Goal: Information Seeking & Learning: Learn about a topic

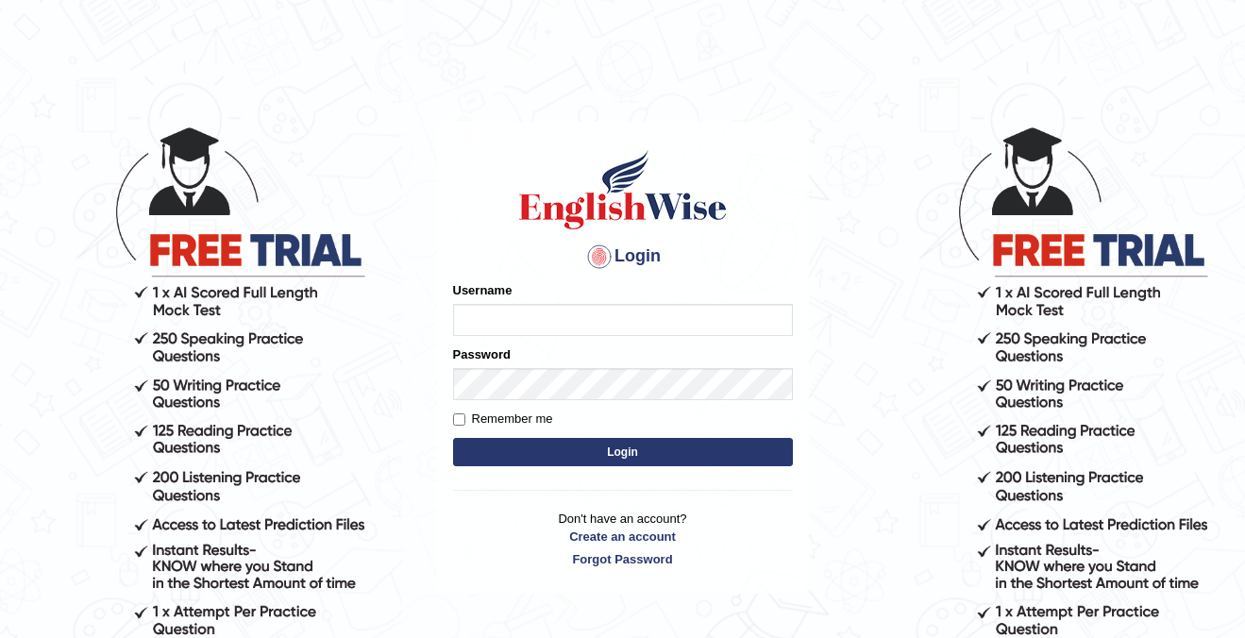
type input "cansu_parramatta"
click at [612, 450] on button "Login" at bounding box center [623, 452] width 340 height 28
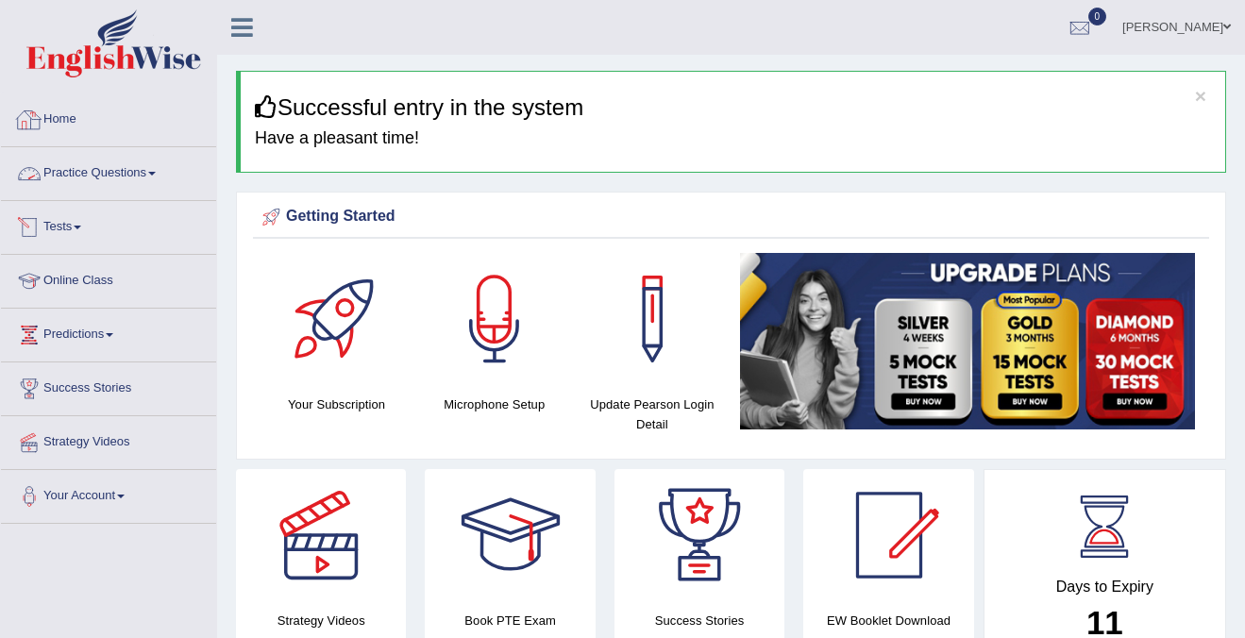
click at [121, 170] on link "Practice Questions" at bounding box center [108, 170] width 215 height 47
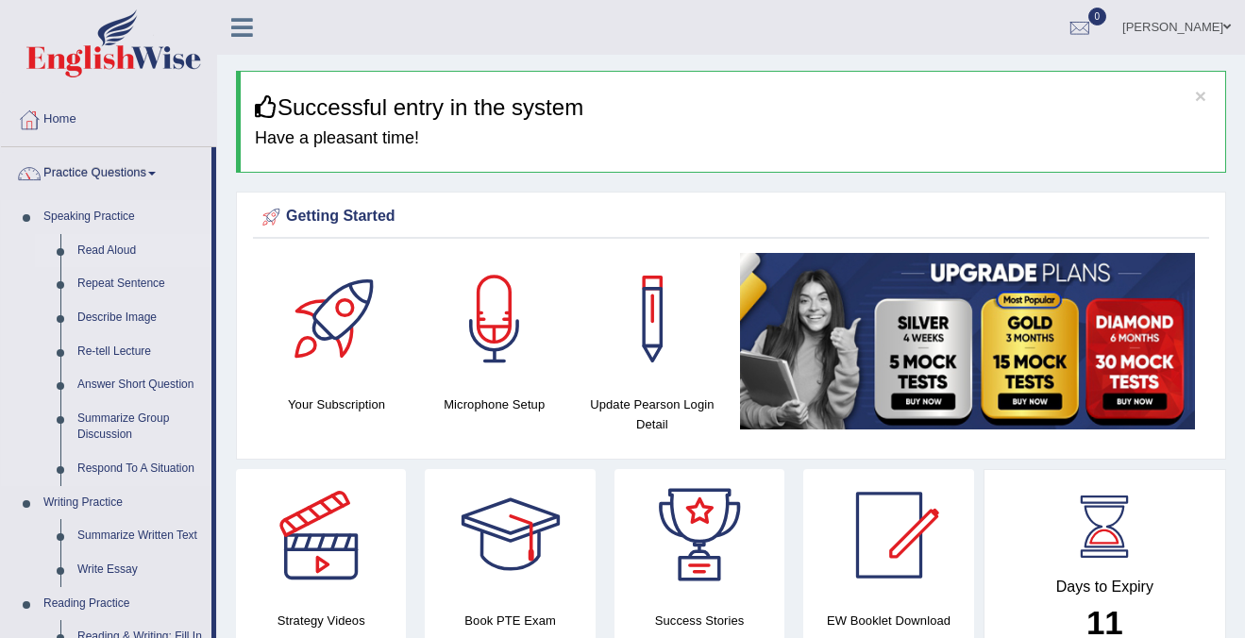
click at [99, 247] on link "Read Aloud" at bounding box center [140, 251] width 143 height 34
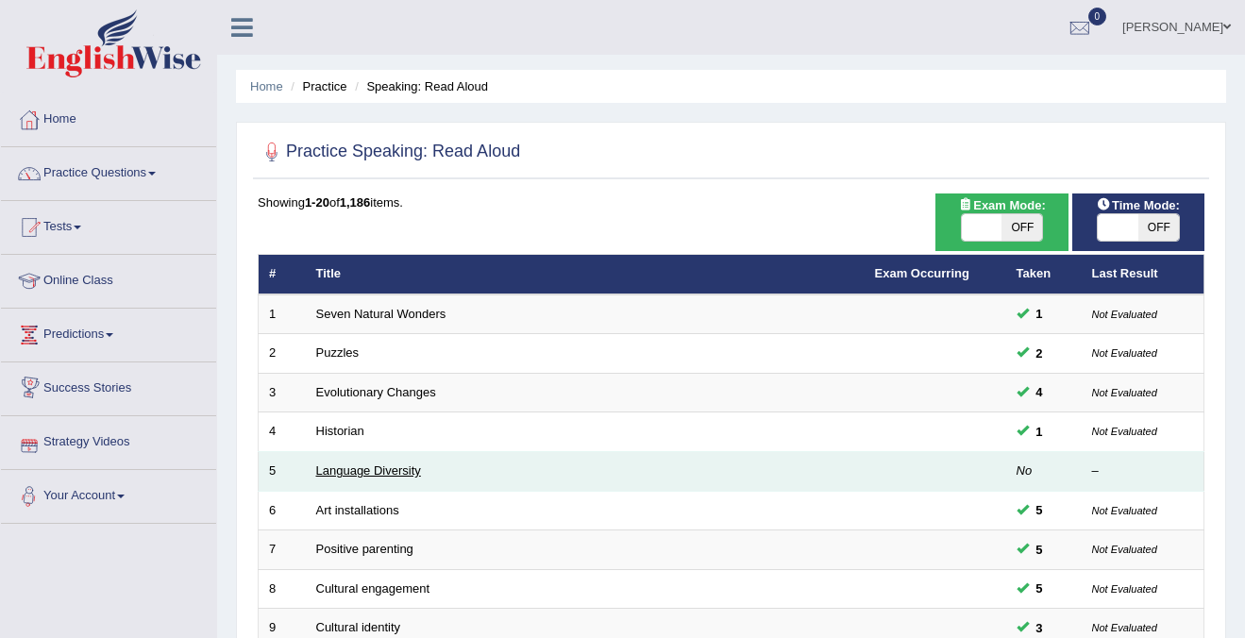
click at [348, 473] on link "Language Diversity" at bounding box center [368, 470] width 105 height 14
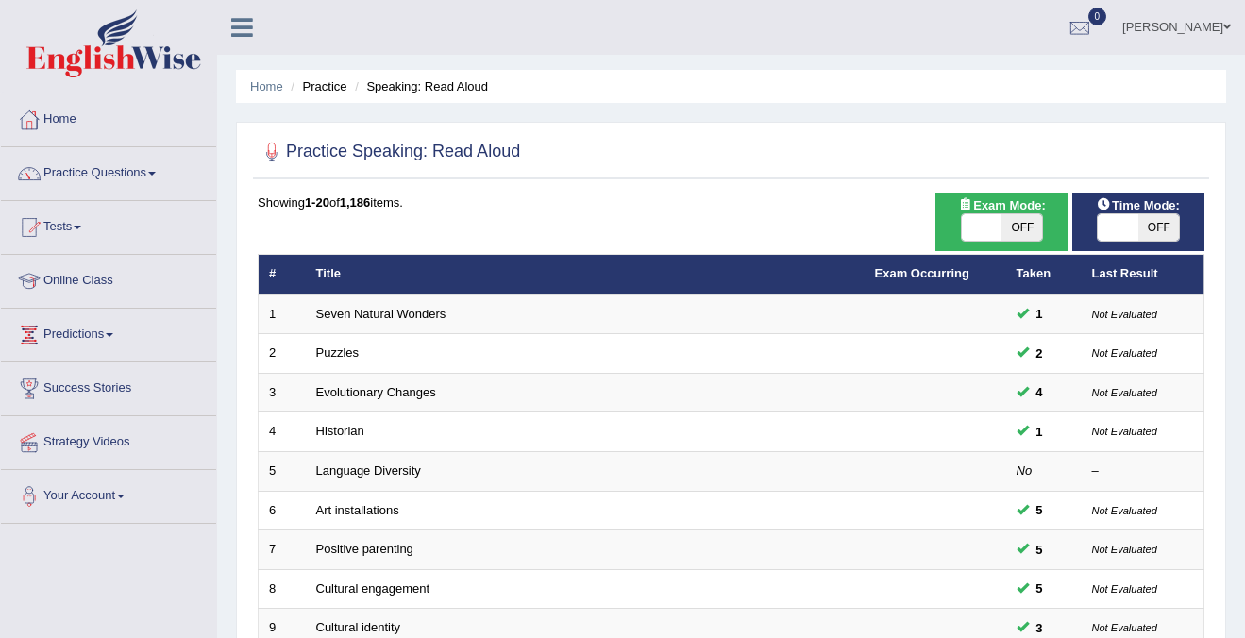
click at [1168, 232] on span "OFF" at bounding box center [1158, 227] width 41 height 26
checkbox input "true"
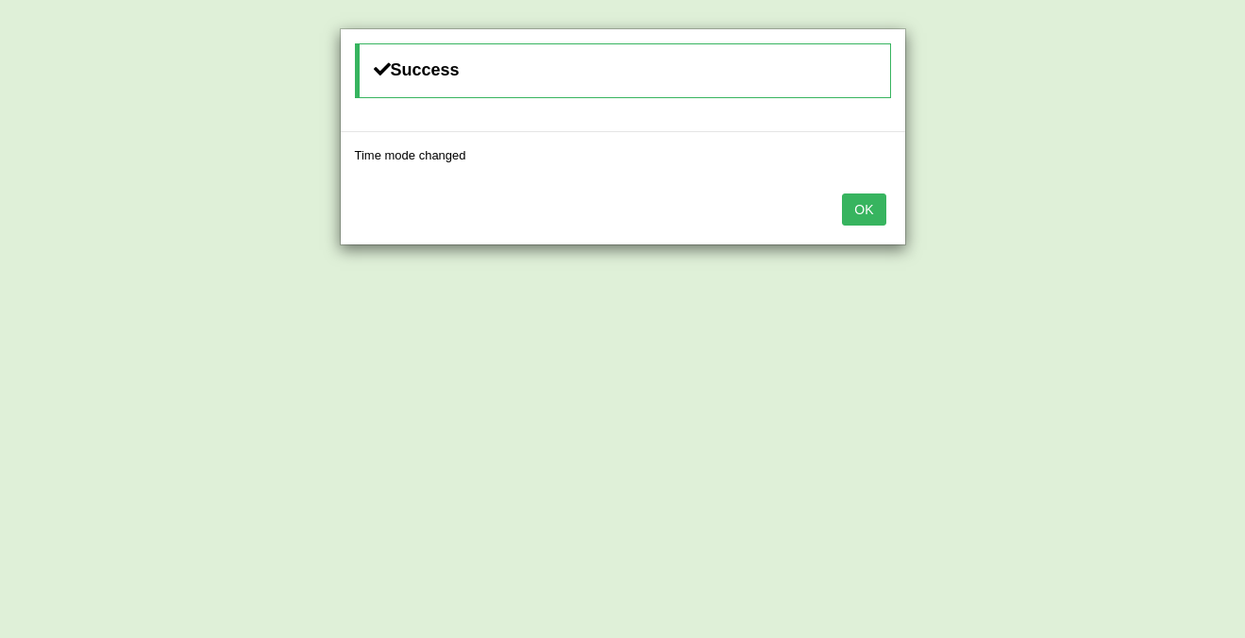
click at [871, 215] on button "OK" at bounding box center [863, 209] width 43 height 32
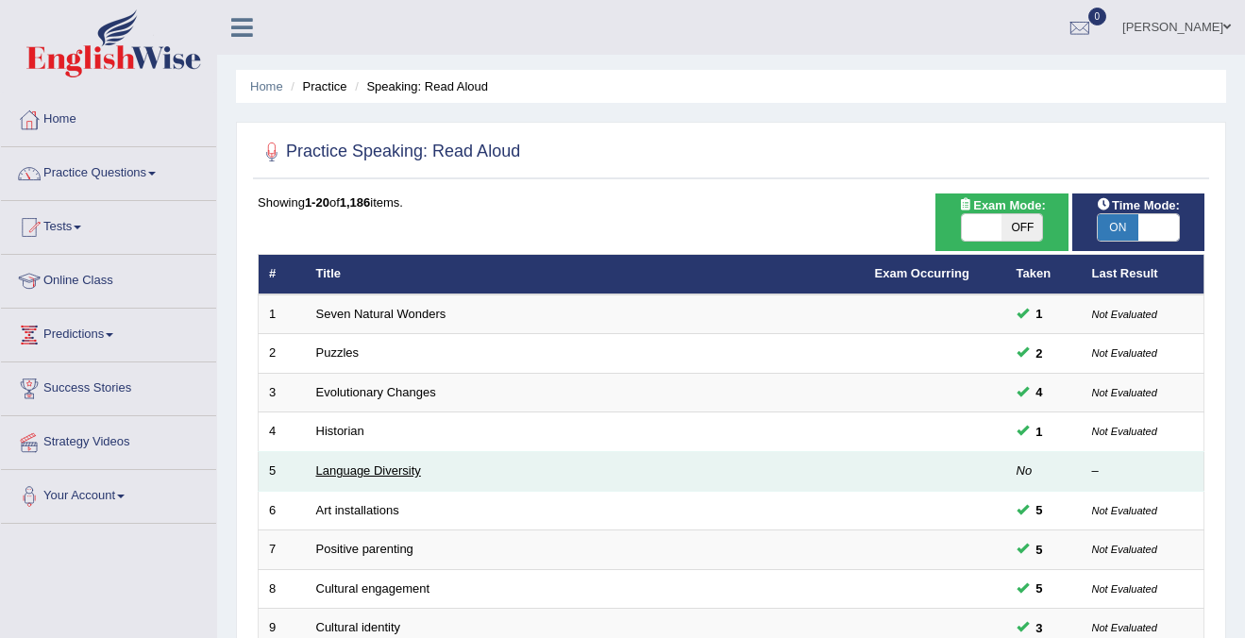
click at [361, 475] on link "Language Diversity" at bounding box center [368, 470] width 105 height 14
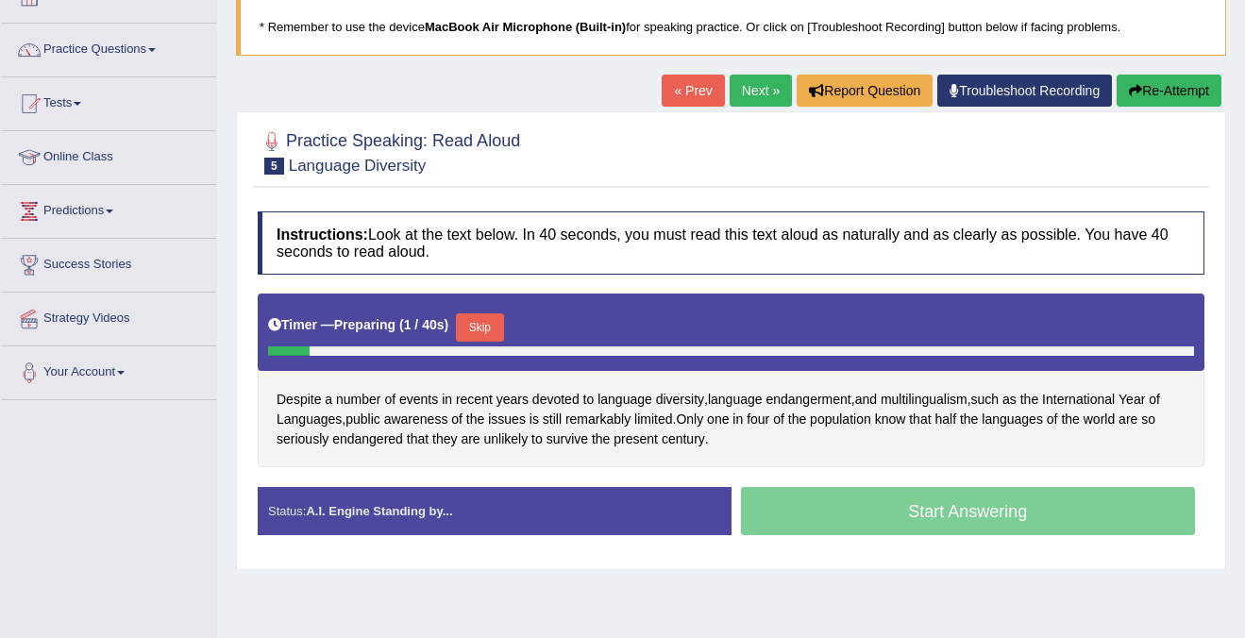
scroll to position [123, 0]
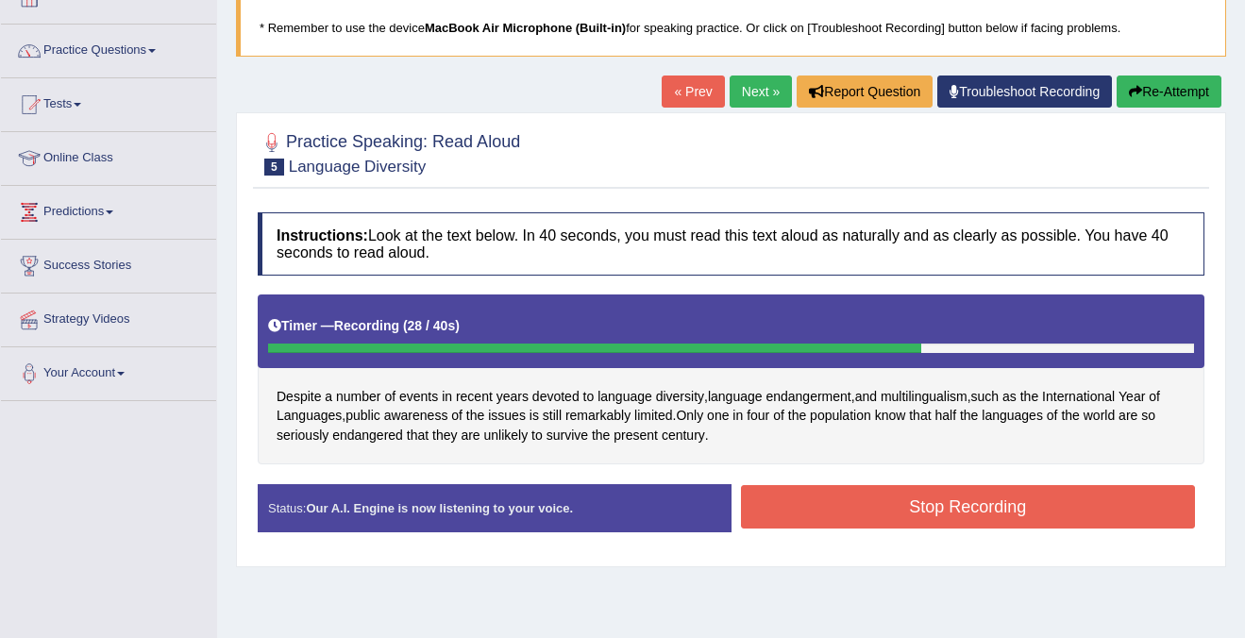
click at [844, 503] on button "Stop Recording" at bounding box center [968, 506] width 455 height 43
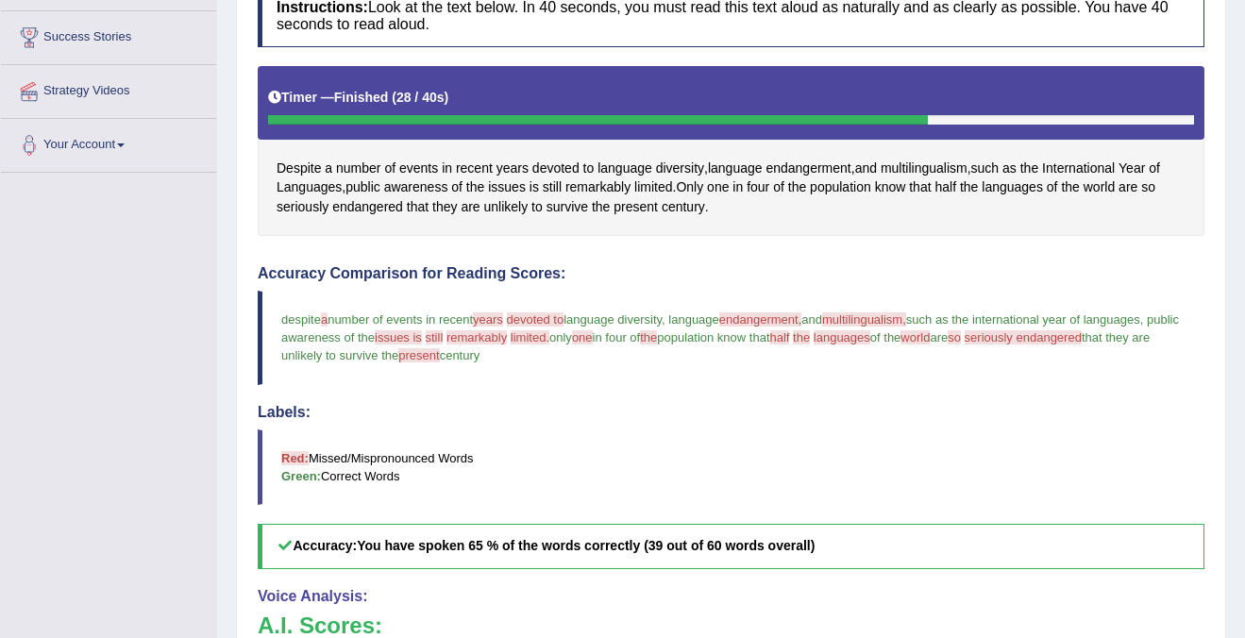
scroll to position [349, 0]
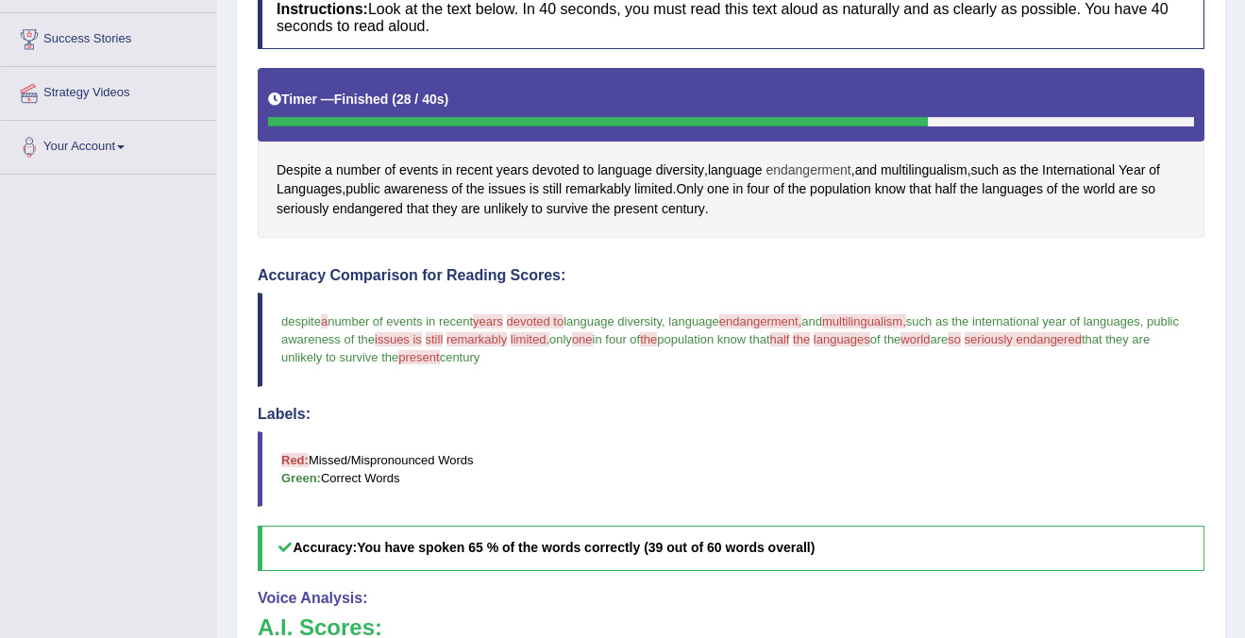
click at [795, 168] on span "endangerment" at bounding box center [807, 170] width 85 height 20
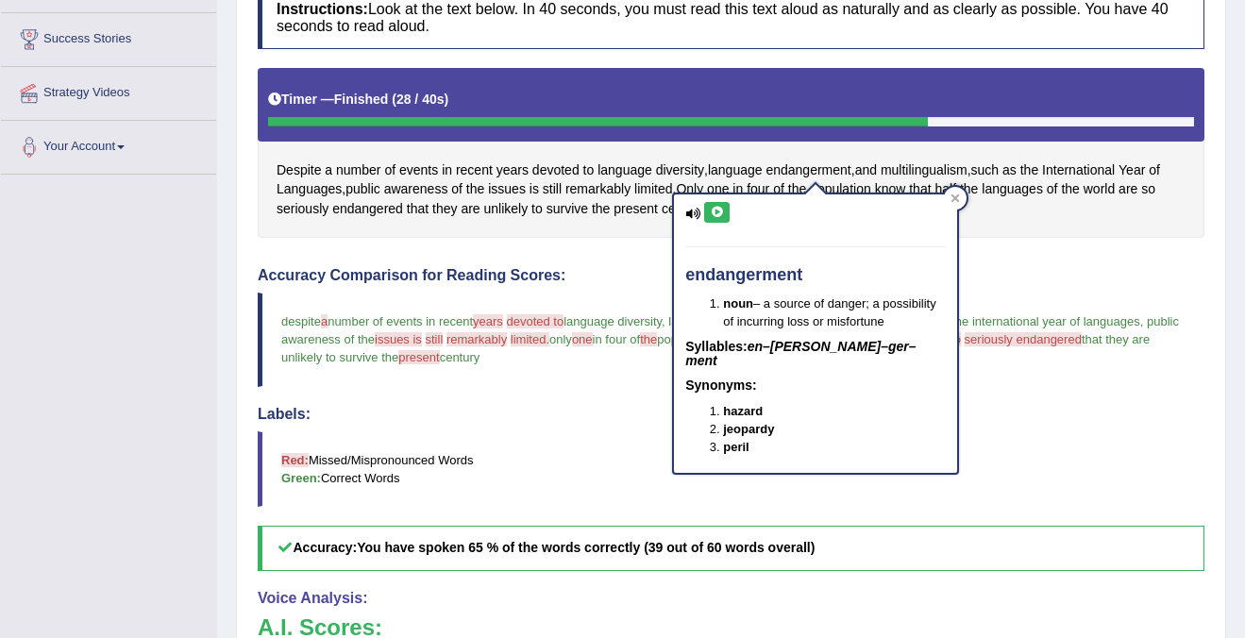
click at [715, 211] on icon at bounding box center [717, 212] width 14 height 11
click at [680, 207] on div "endangerment noun – a source of danger; a possibility of incurring loss or misf…" at bounding box center [815, 333] width 283 height 279
click at [695, 210] on icon at bounding box center [692, 214] width 15 height 12
click at [714, 211] on icon at bounding box center [717, 212] width 14 height 11
click at [616, 256] on div "Instructions: Look at the text below. In 40 seconds, you must read this text al…" at bounding box center [731, 449] width 956 height 947
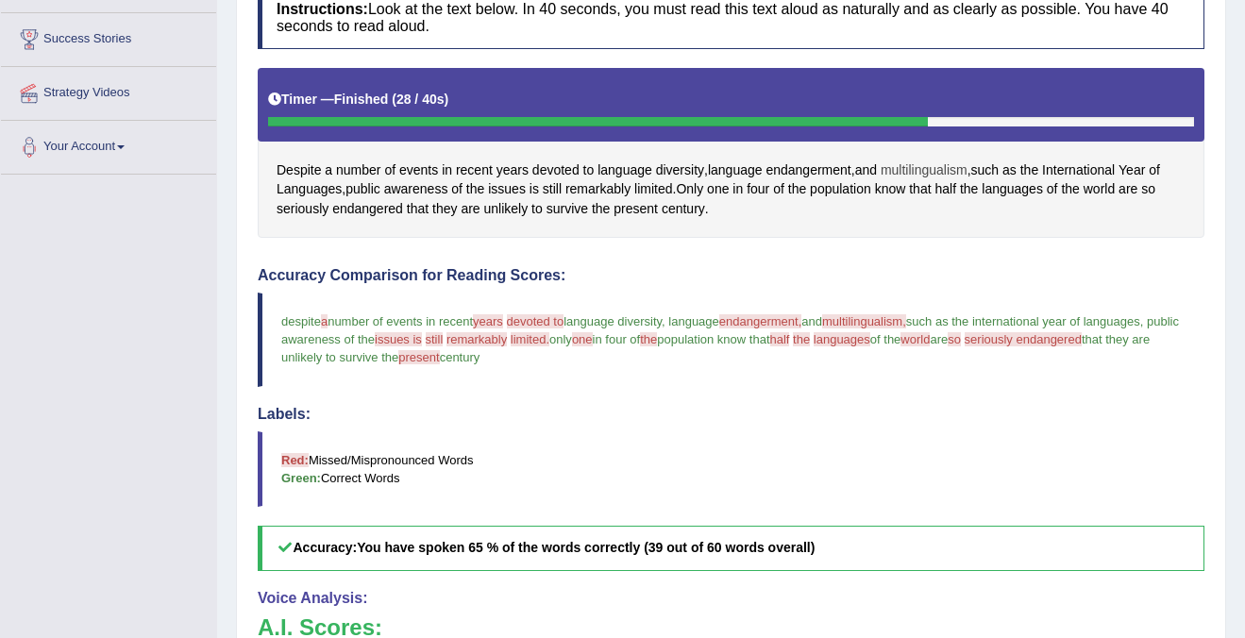
click at [944, 171] on span "multilingualism" at bounding box center [924, 170] width 87 height 20
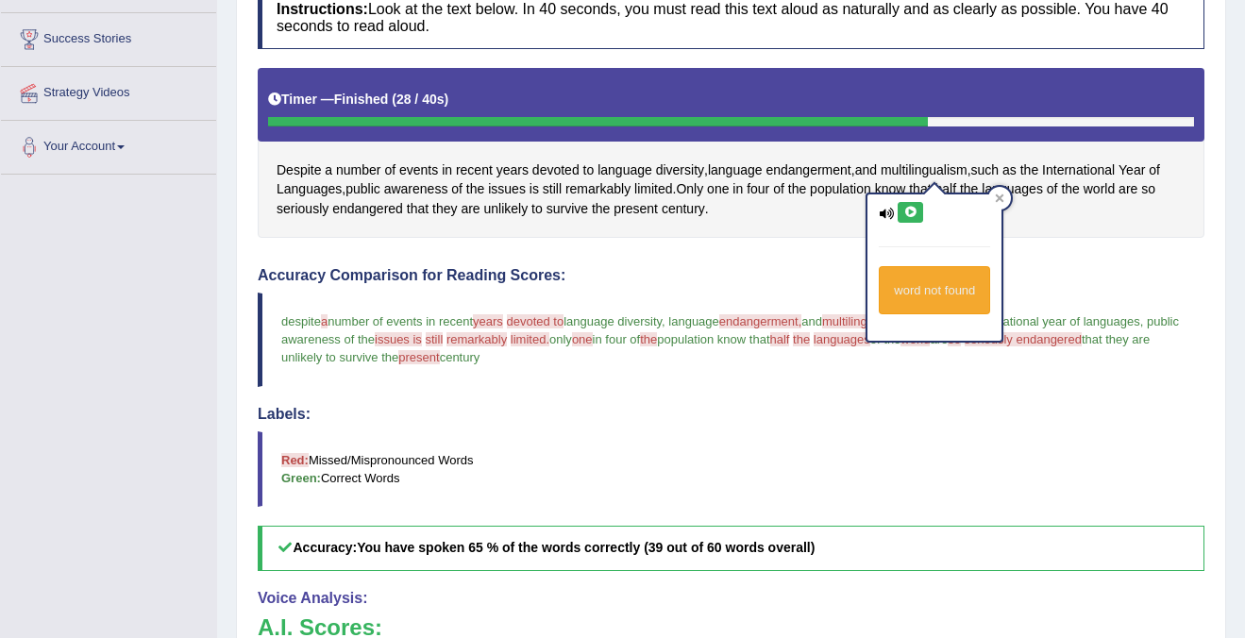
click at [884, 210] on icon at bounding box center [886, 214] width 15 height 12
click at [915, 209] on icon at bounding box center [910, 212] width 14 height 11
click at [1002, 199] on icon at bounding box center [1000, 198] width 8 height 8
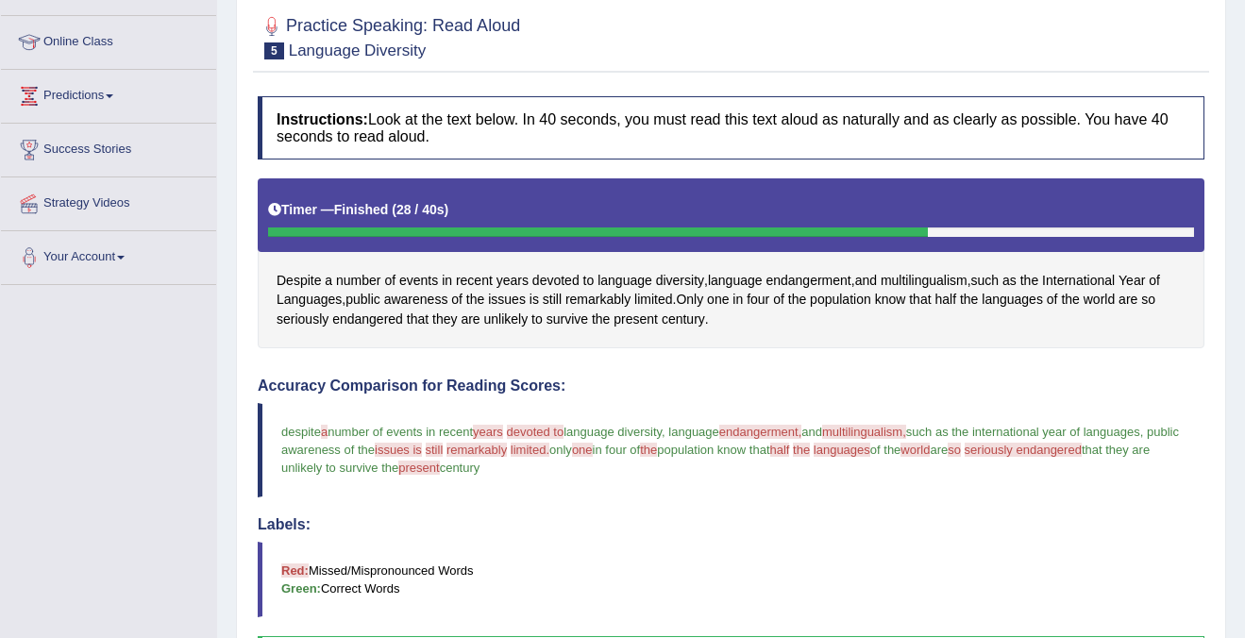
scroll to position [234, 0]
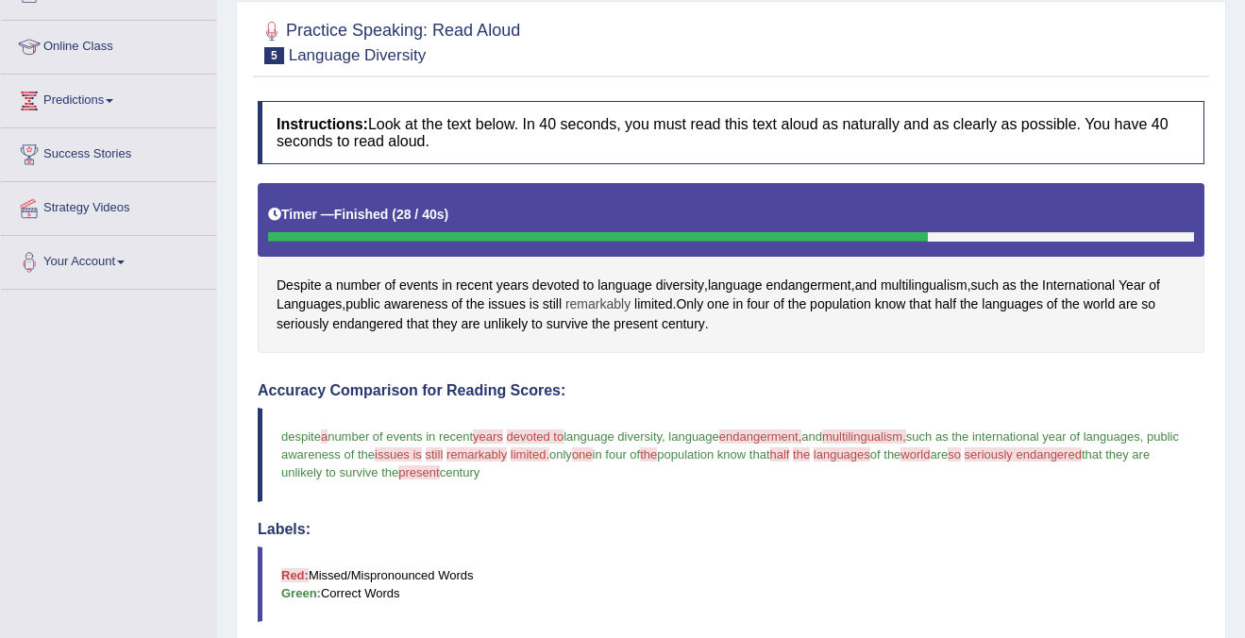
click at [608, 303] on span "remarkably" at bounding box center [597, 304] width 65 height 20
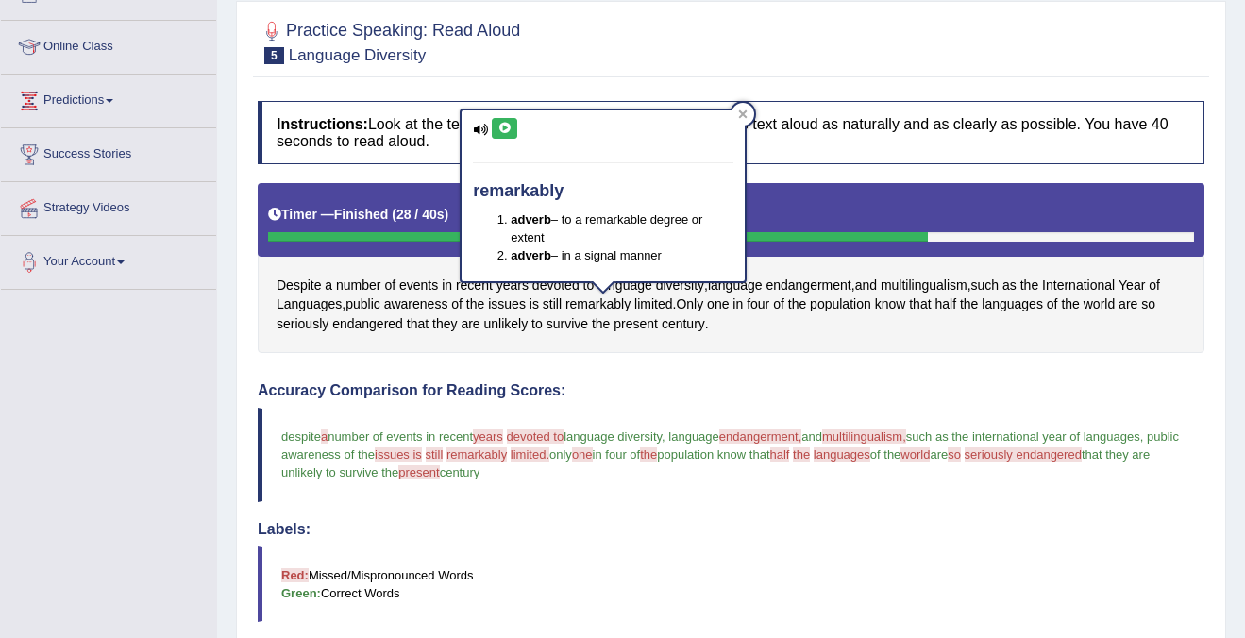
click at [515, 137] on button at bounding box center [504, 128] width 25 height 21
click at [743, 111] on icon at bounding box center [742, 113] width 9 height 9
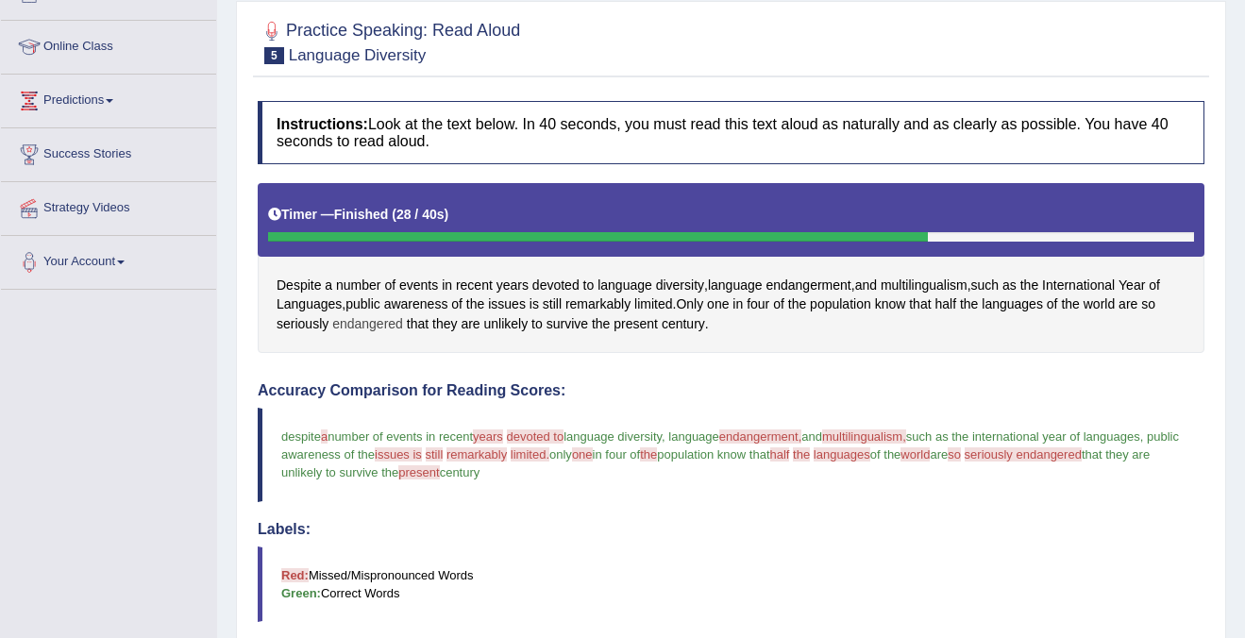
click at [373, 314] on span "endangered" at bounding box center [367, 324] width 71 height 20
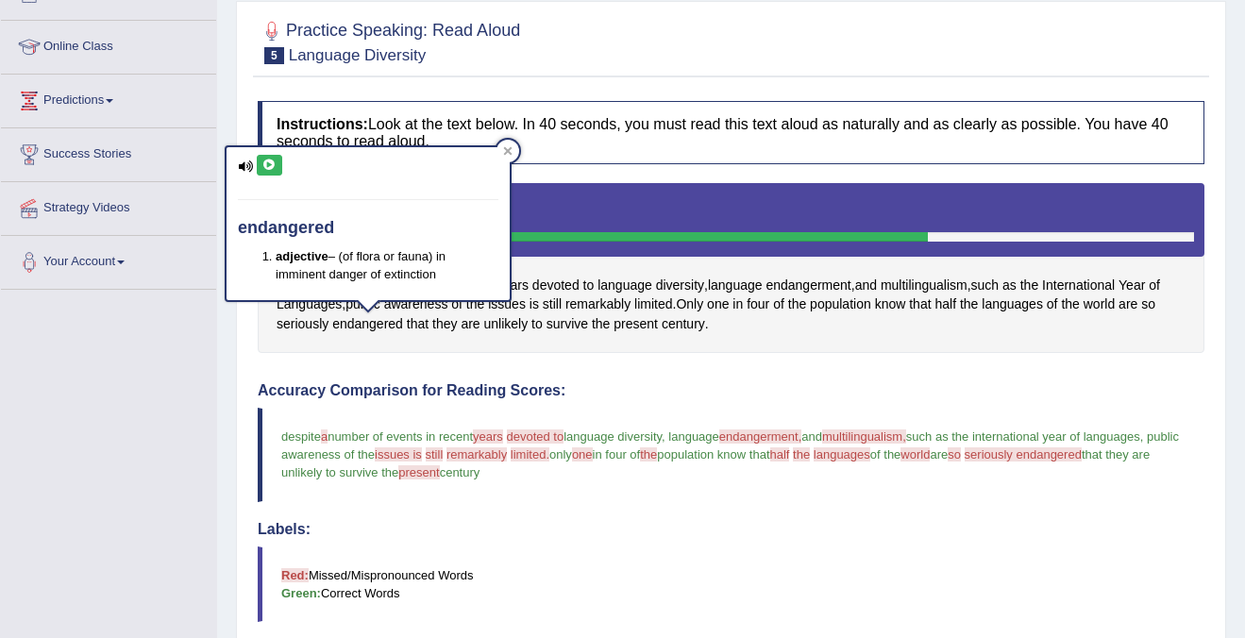
click at [246, 157] on div "endangered adjective – (of flora or fauna) in imminent danger of extinction" at bounding box center [368, 223] width 283 height 153
click at [246, 160] on icon at bounding box center [245, 166] width 15 height 12
click at [272, 162] on icon at bounding box center [269, 165] width 14 height 11
drag, startPoint x: 298, startPoint y: 270, endPoint x: 447, endPoint y: 270, distance: 149.1
click at [447, 270] on li "adjective – (of flora or fauna) in imminent danger of extinction" at bounding box center [387, 265] width 223 height 36
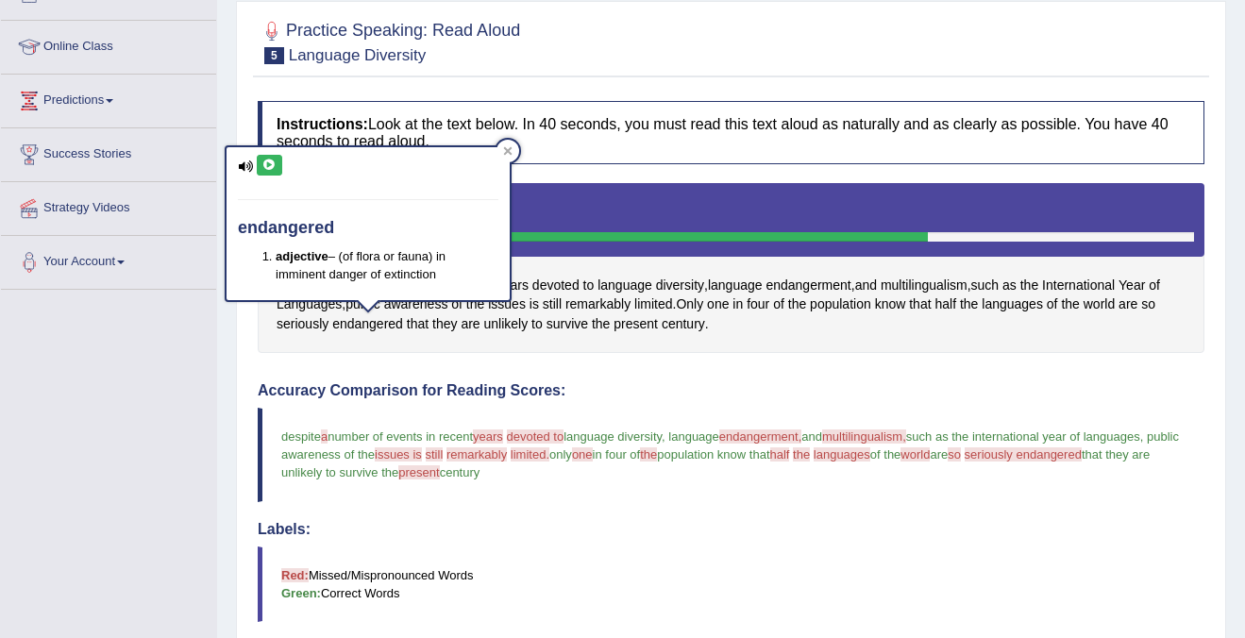
drag, startPoint x: 346, startPoint y: 219, endPoint x: 225, endPoint y: 212, distance: 121.9
click at [225, 212] on div "endangered adjective – (of flora or fauna) in imminent danger of extinction" at bounding box center [368, 223] width 287 height 157
drag, startPoint x: 403, startPoint y: 273, endPoint x: 437, endPoint y: 273, distance: 34.0
click at [437, 273] on li "adjective – (of flora or fauna) in imminent danger of extinction" at bounding box center [387, 265] width 223 height 36
click at [512, 153] on icon at bounding box center [507, 150] width 9 height 9
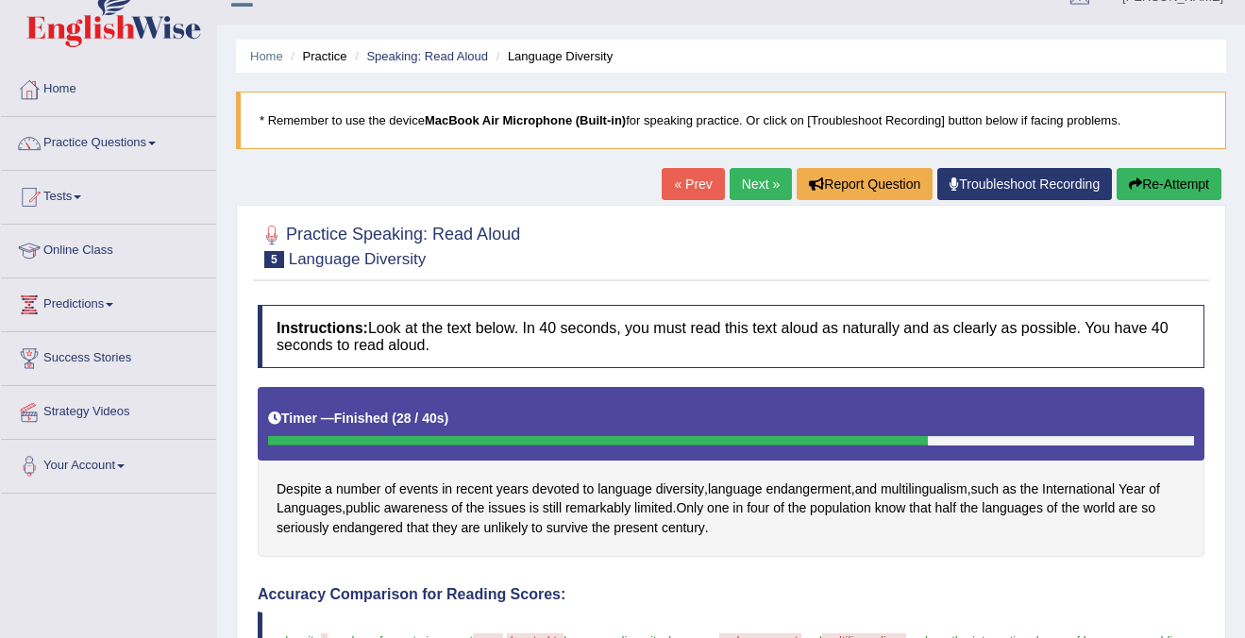
scroll to position [19, 0]
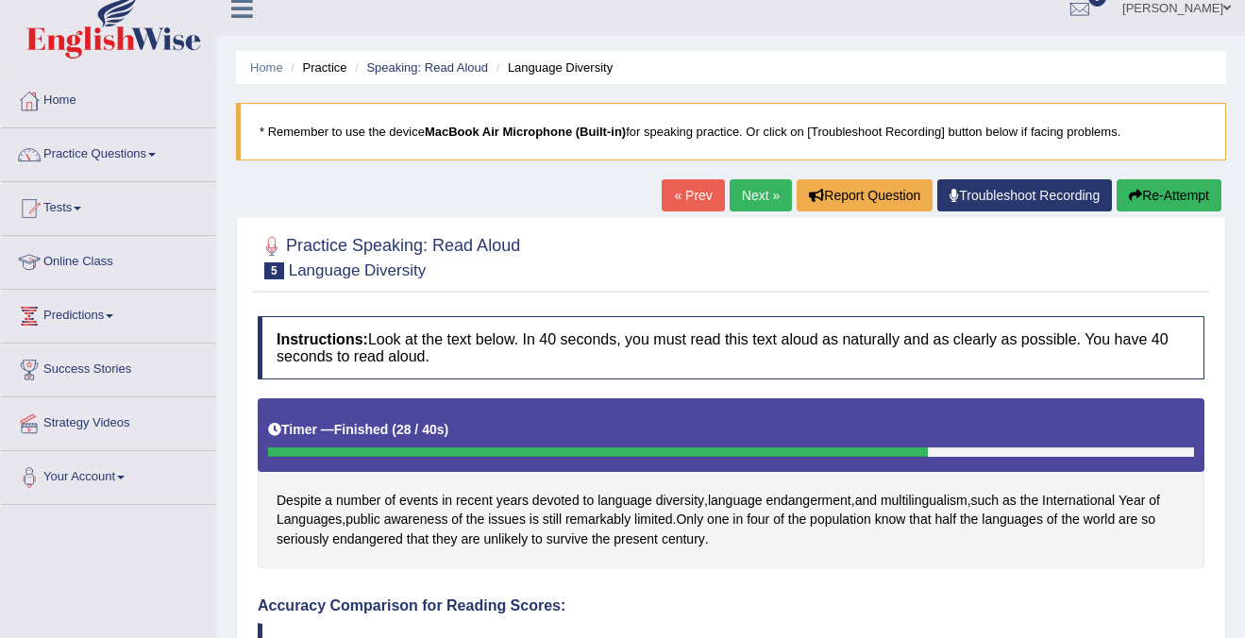
click at [747, 198] on link "Next »" at bounding box center [761, 195] width 62 height 32
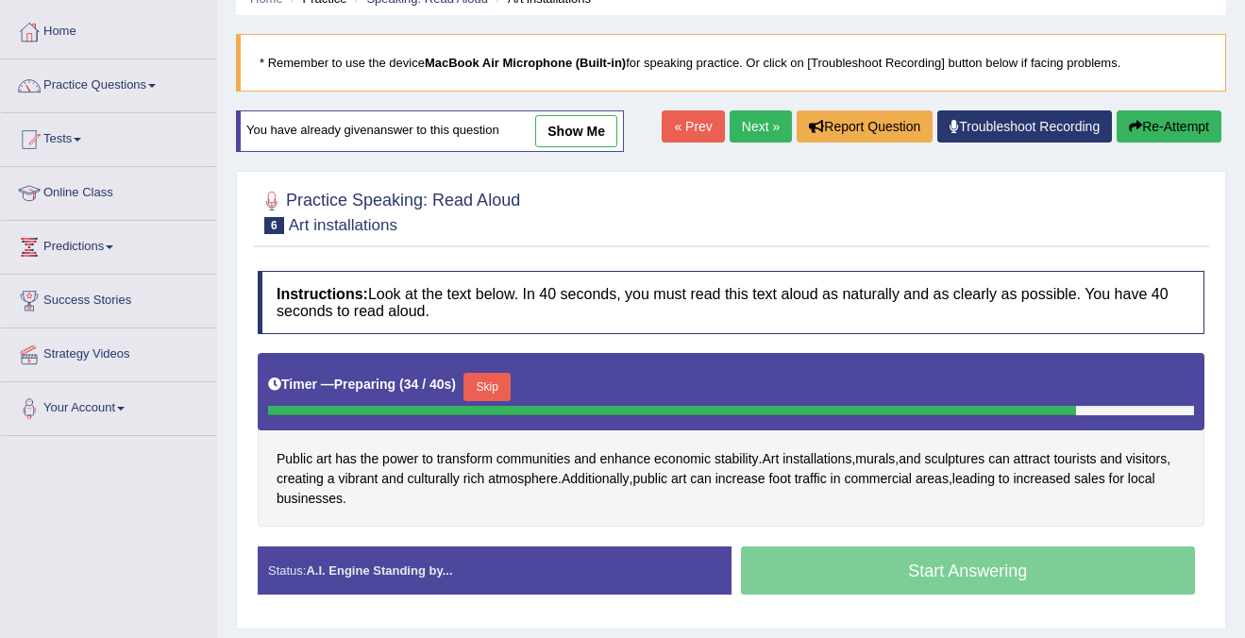
scroll to position [89, 0]
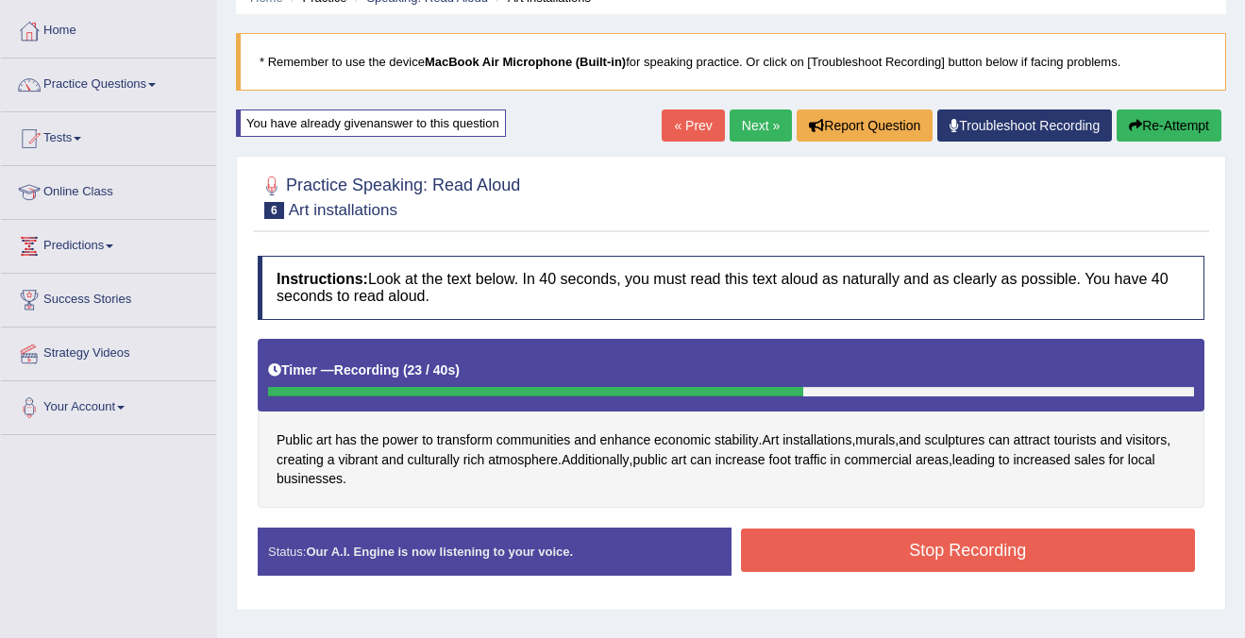
click at [950, 551] on button "Stop Recording" at bounding box center [968, 550] width 455 height 43
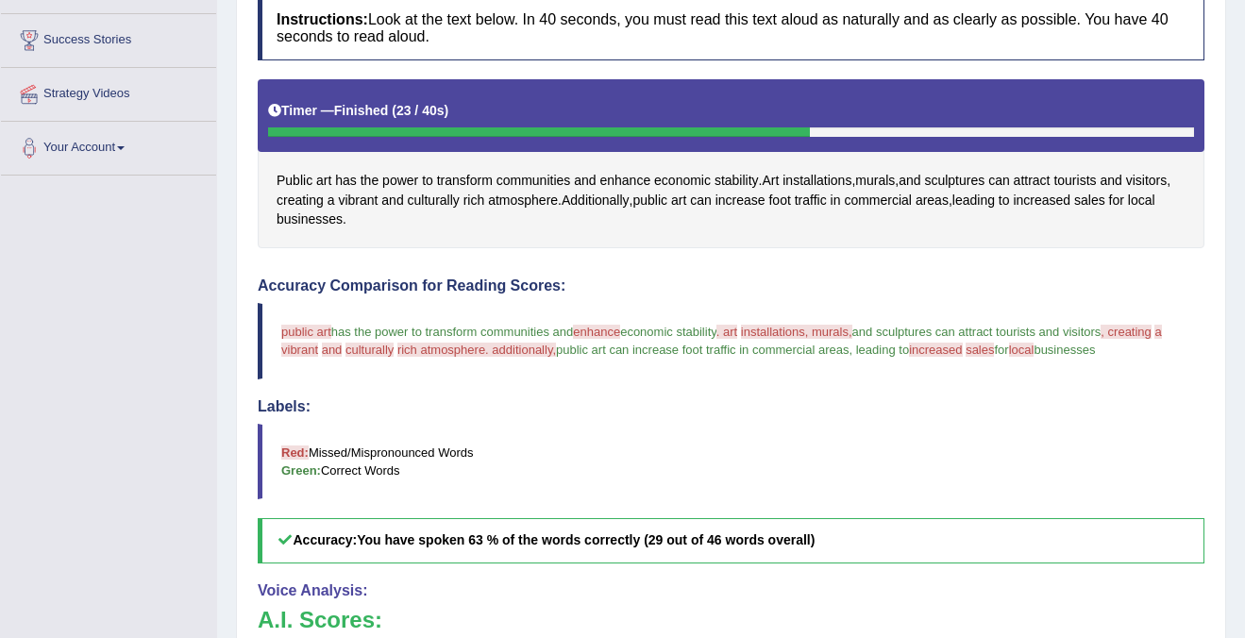
scroll to position [330, 0]
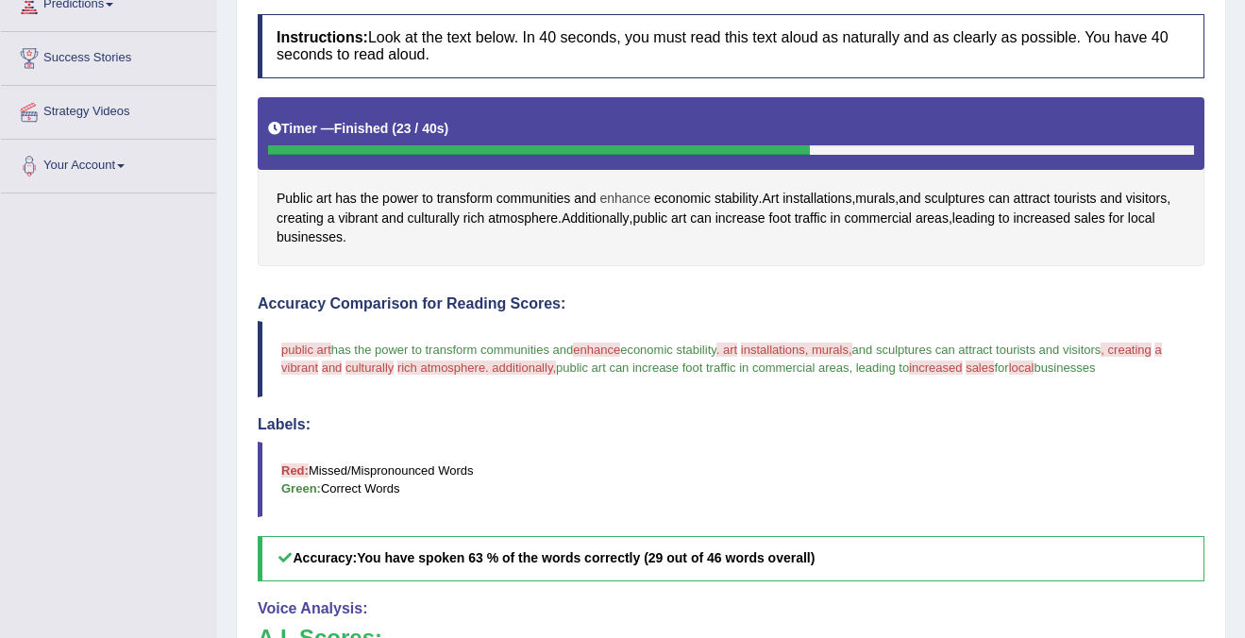
click at [629, 204] on span "enhance" at bounding box center [624, 199] width 51 height 20
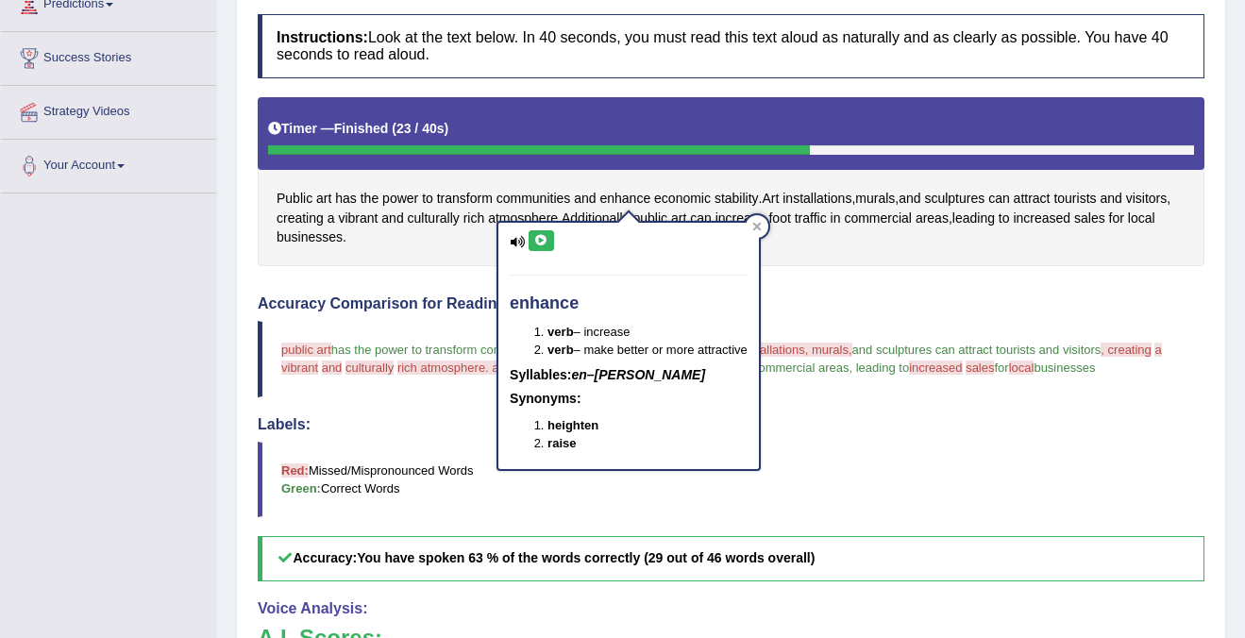
click at [543, 239] on icon at bounding box center [541, 240] width 14 height 11
click at [767, 223] on div at bounding box center [757, 226] width 23 height 23
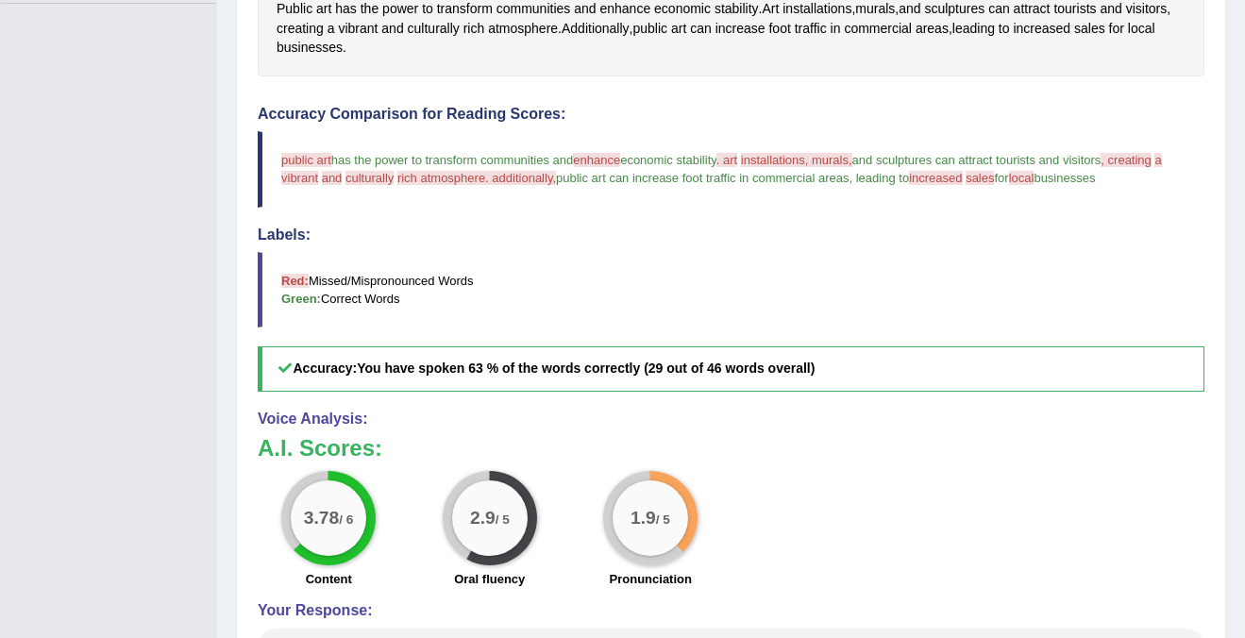
scroll to position [569, 0]
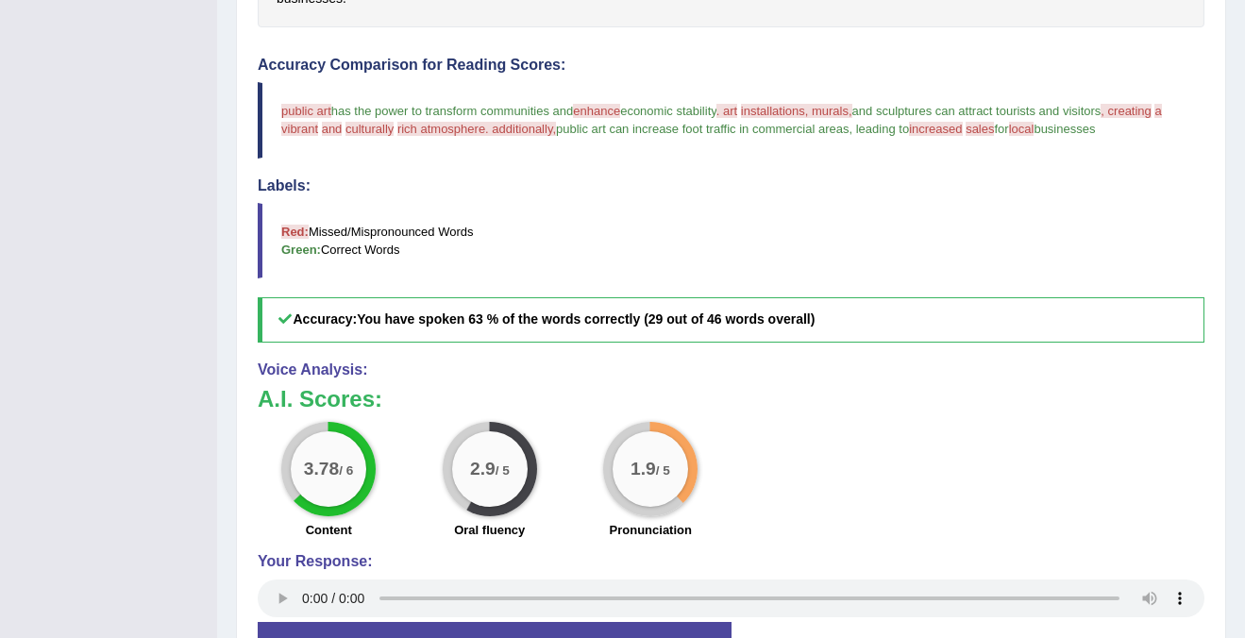
click at [805, 111] on span "installations, murals," at bounding box center [796, 111] width 111 height 14
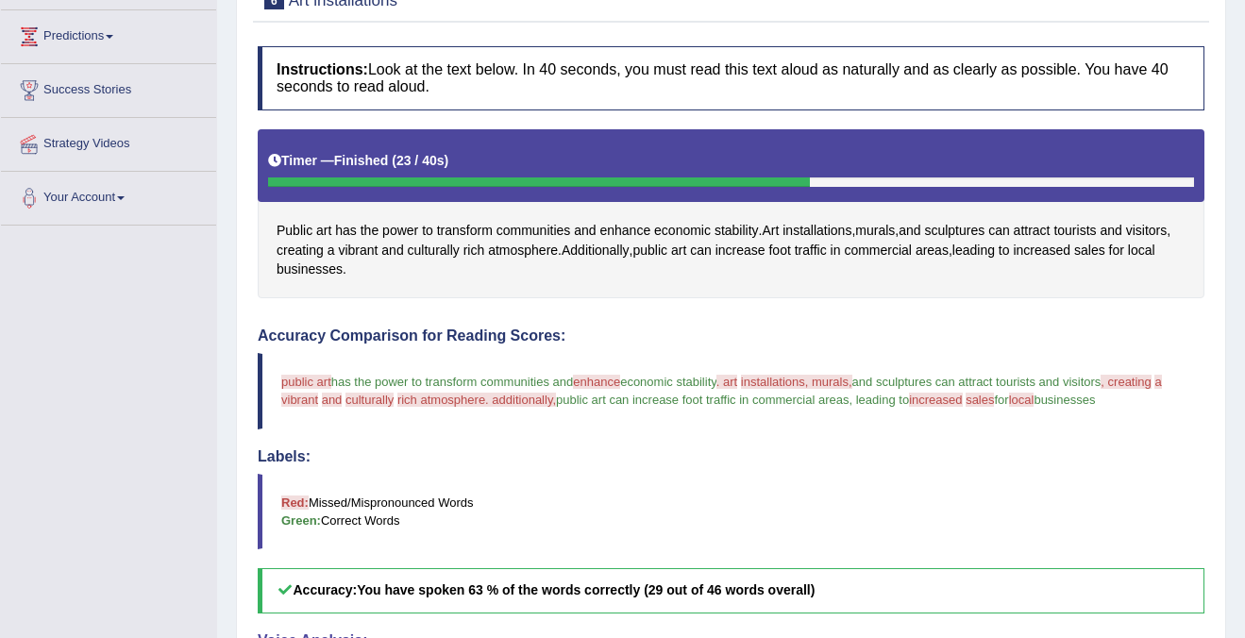
scroll to position [264, 0]
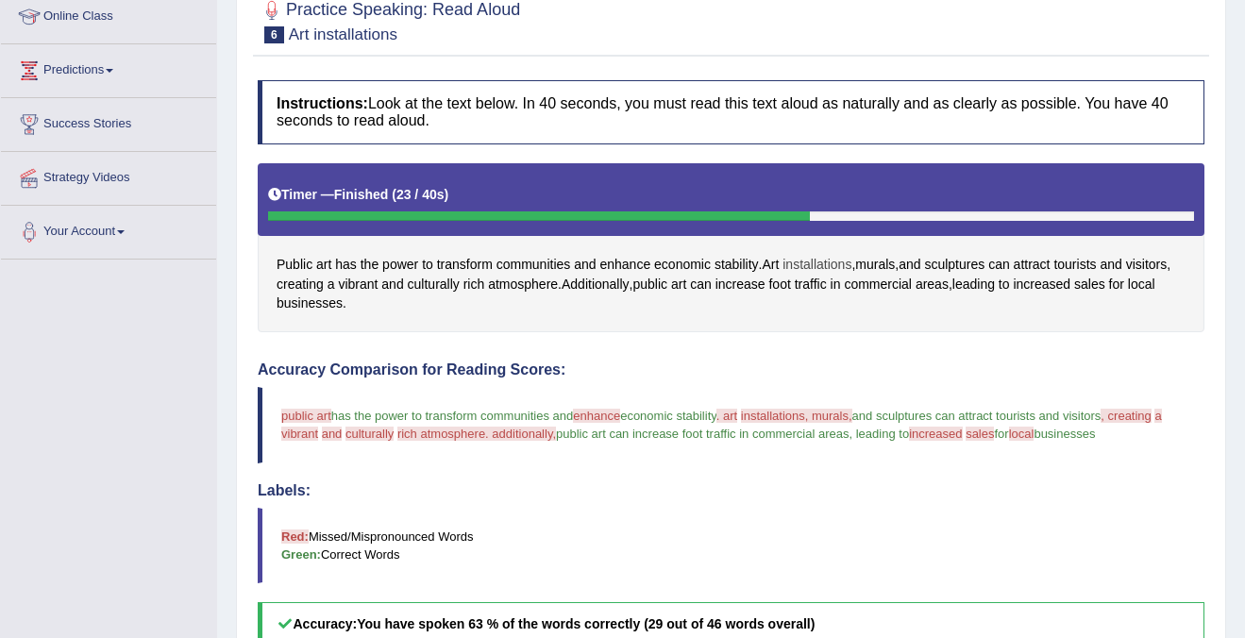
click at [816, 261] on span "installations" at bounding box center [816, 265] width 69 height 20
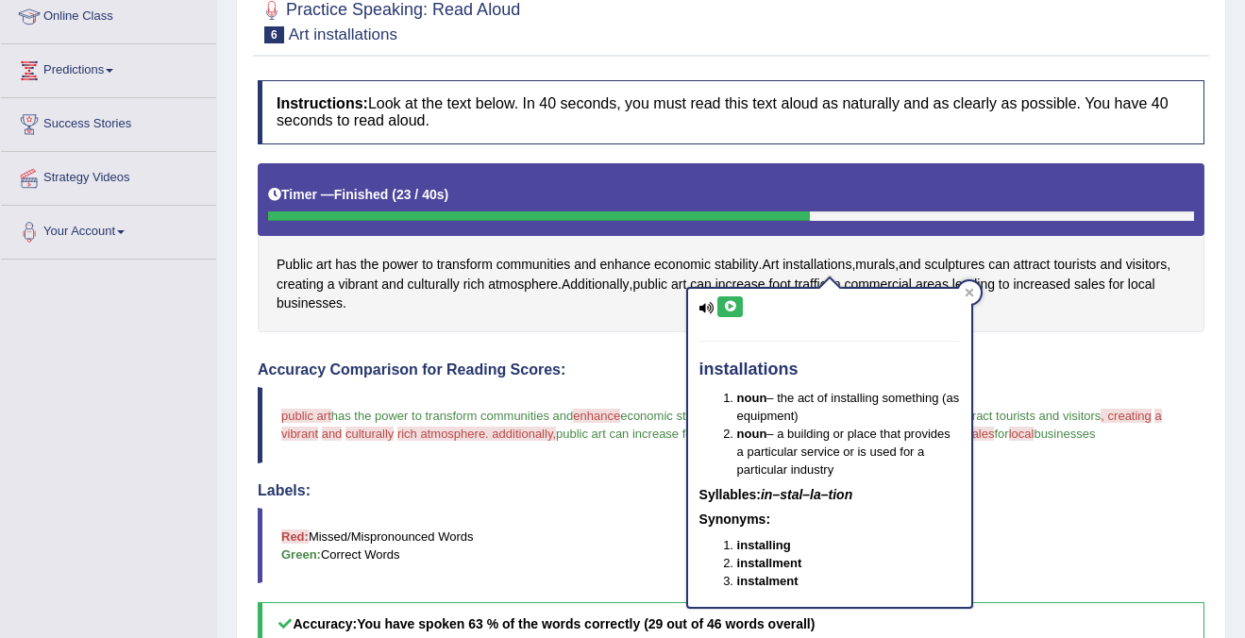
click at [732, 312] on button at bounding box center [729, 306] width 25 height 21
drag, startPoint x: 748, startPoint y: 540, endPoint x: 785, endPoint y: 540, distance: 37.8
click at [785, 540] on b "installing" at bounding box center [764, 545] width 54 height 14
drag, startPoint x: 755, startPoint y: 571, endPoint x: 789, endPoint y: 571, distance: 34.0
click at [788, 571] on li "installment" at bounding box center [848, 563] width 223 height 18
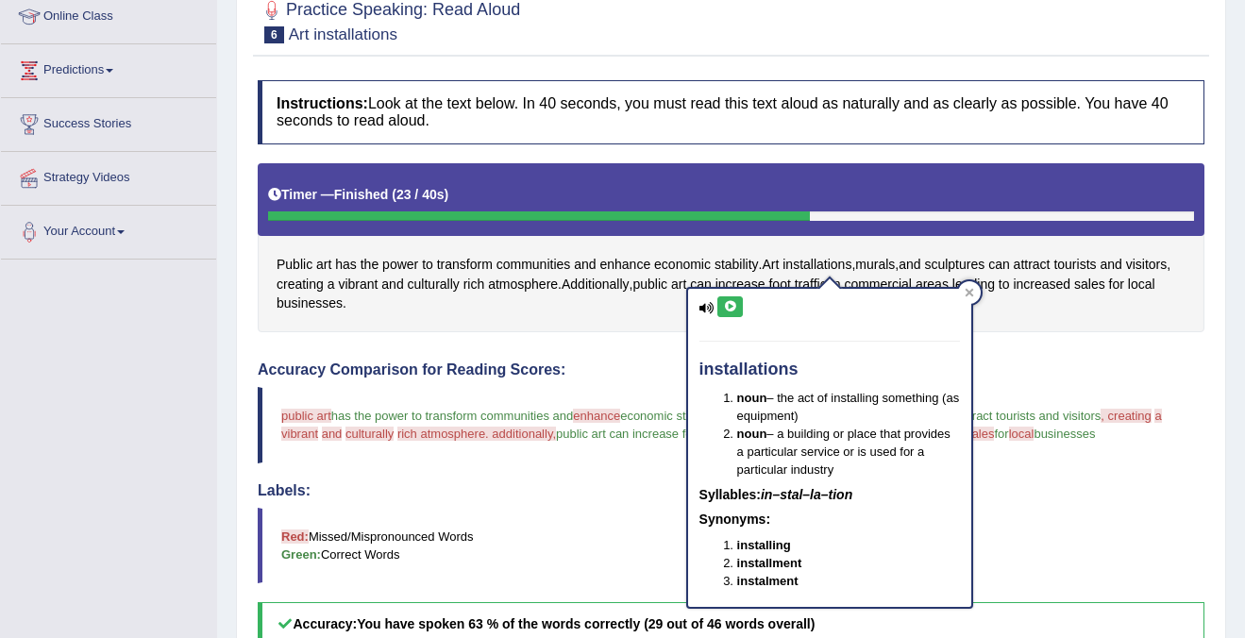
drag, startPoint x: 759, startPoint y: 580, endPoint x: 793, endPoint y: 580, distance: 34.0
click at [793, 580] on b "instalment" at bounding box center [767, 581] width 61 height 14
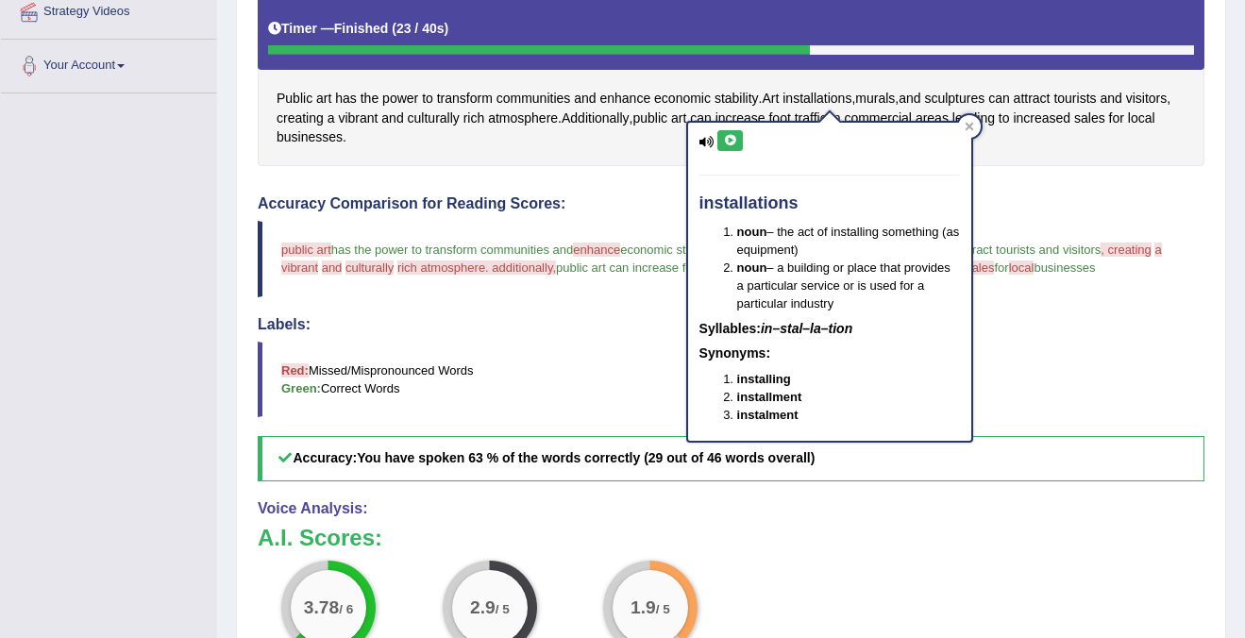
scroll to position [414, 0]
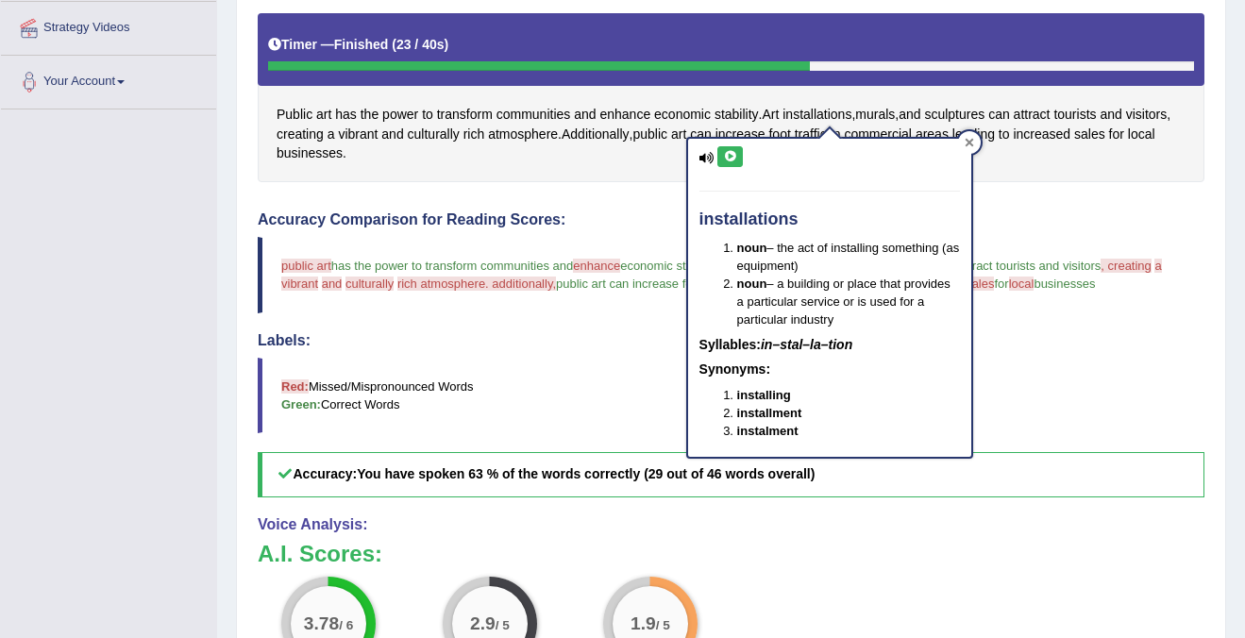
click at [969, 132] on div at bounding box center [969, 142] width 23 height 23
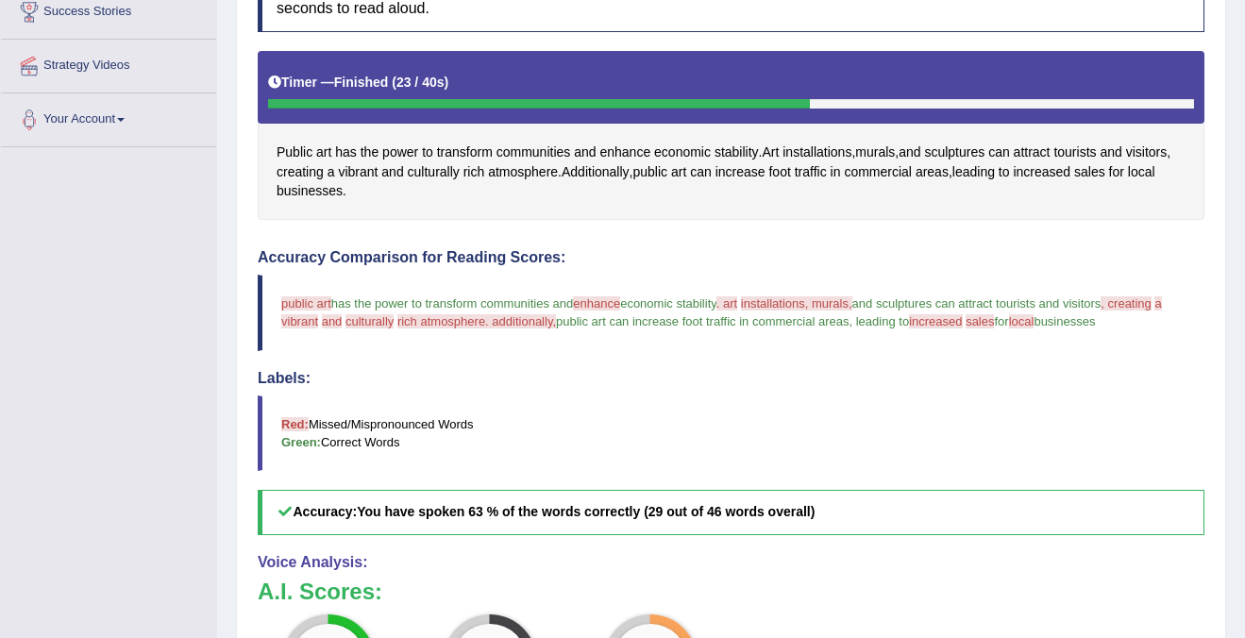
scroll to position [369, 0]
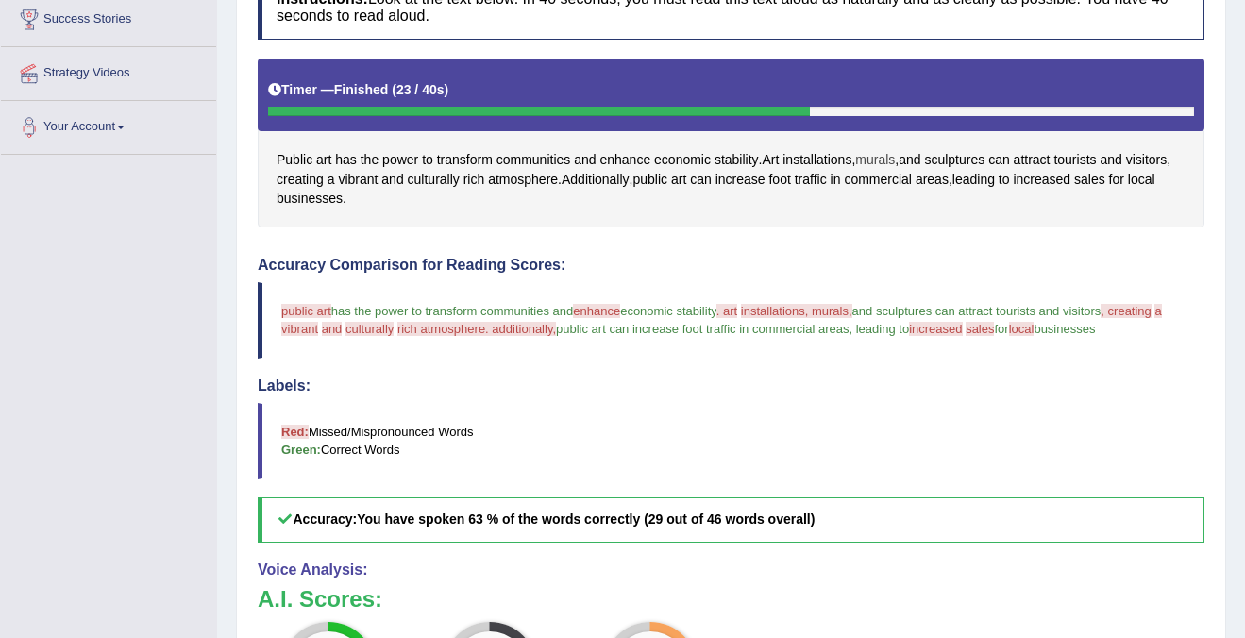
click at [895, 157] on span "murals" at bounding box center [875, 160] width 40 height 20
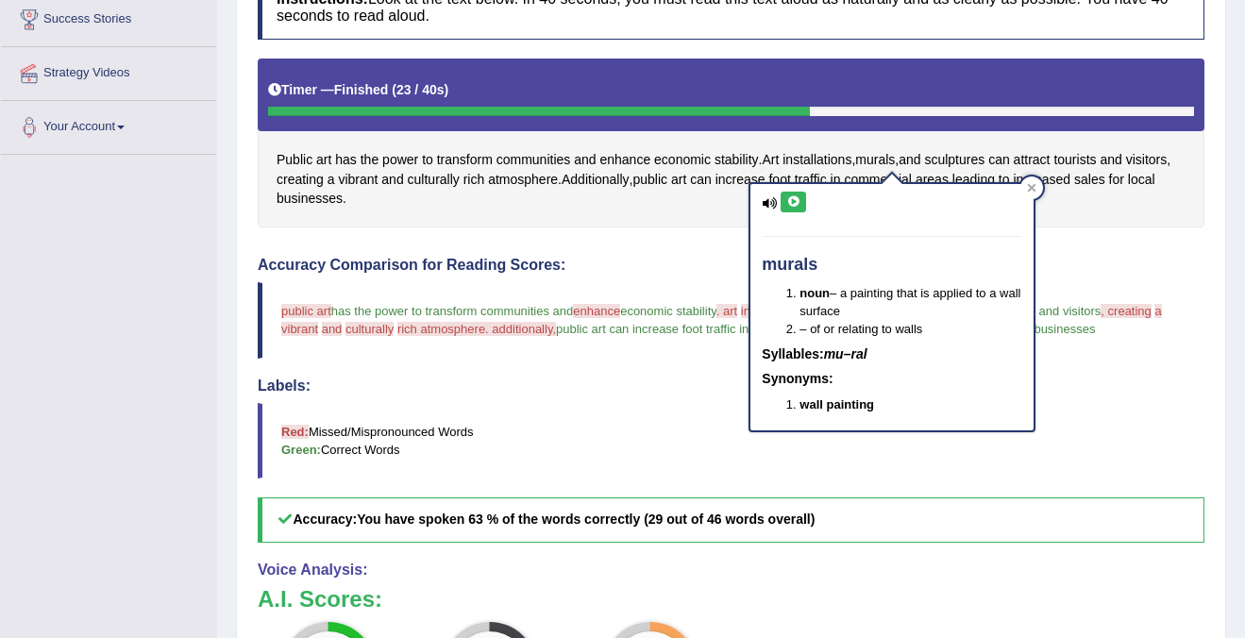
click at [799, 197] on icon at bounding box center [793, 201] width 14 height 11
click at [1037, 192] on div at bounding box center [1031, 188] width 23 height 23
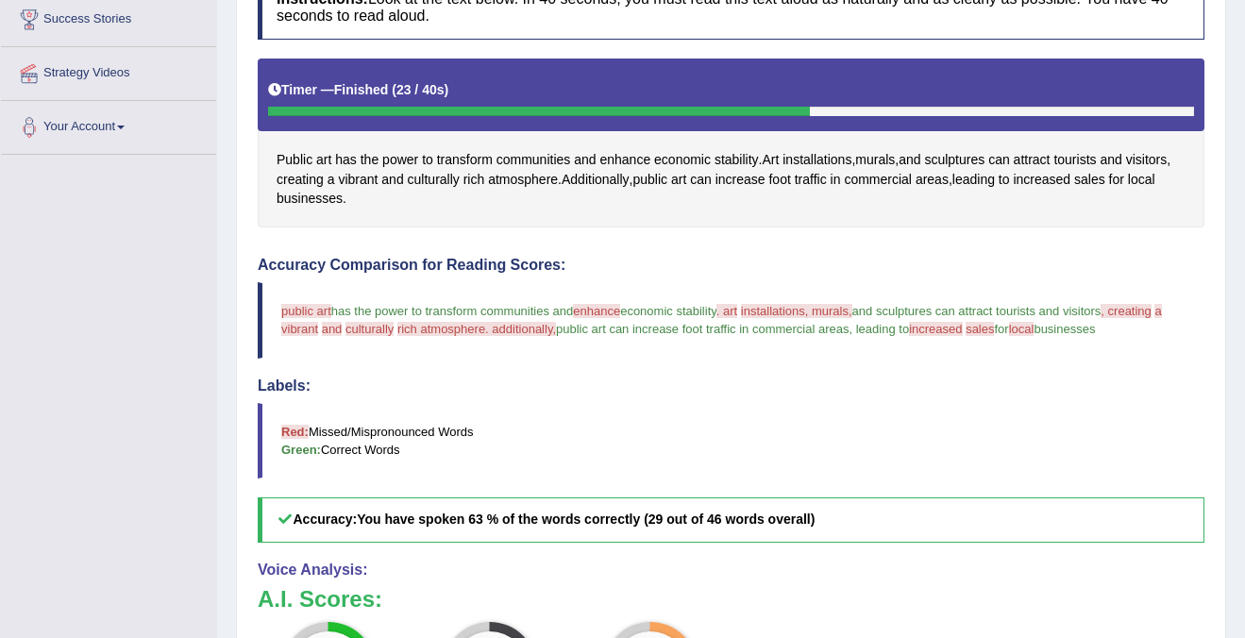
click at [851, 311] on span "installations, murals," at bounding box center [796, 311] width 111 height 14
click at [895, 157] on span "murals" at bounding box center [875, 160] width 40 height 20
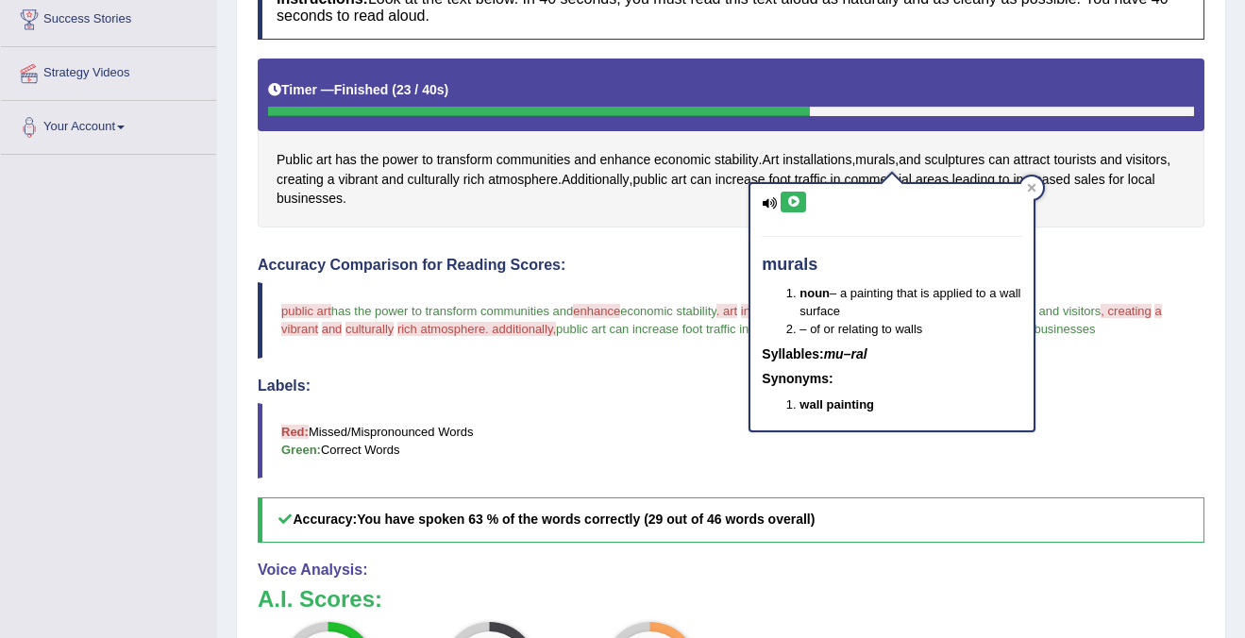
click at [797, 194] on button at bounding box center [793, 202] width 25 height 21
click at [1029, 191] on icon at bounding box center [1032, 188] width 8 height 8
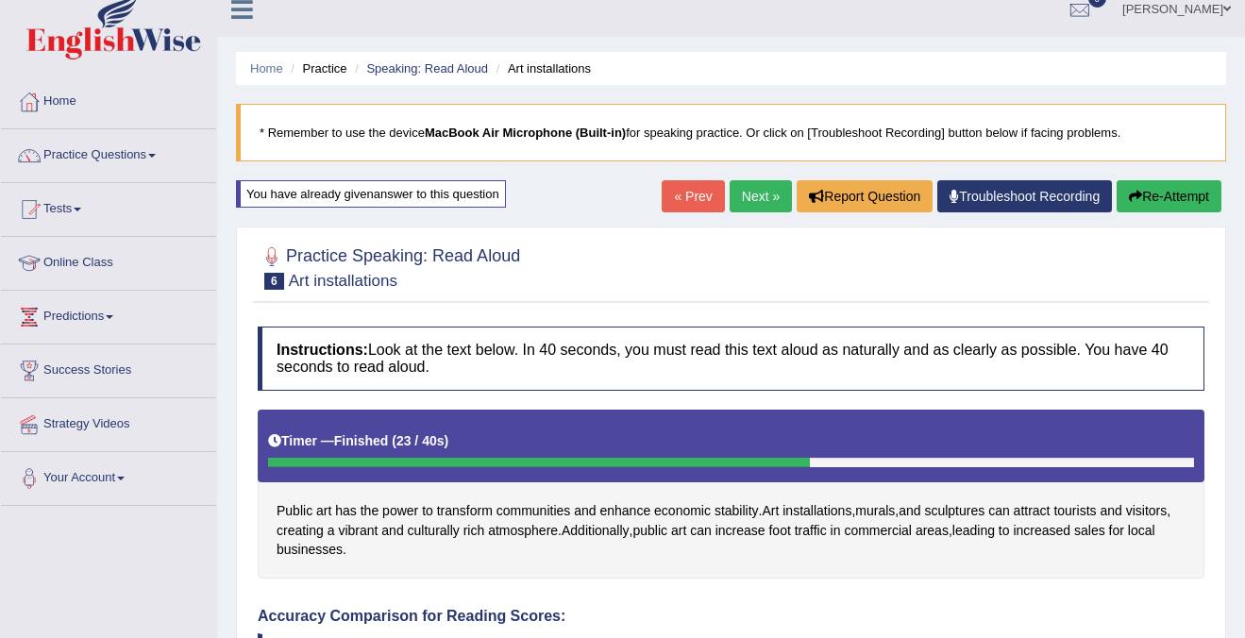
scroll to position [0, 0]
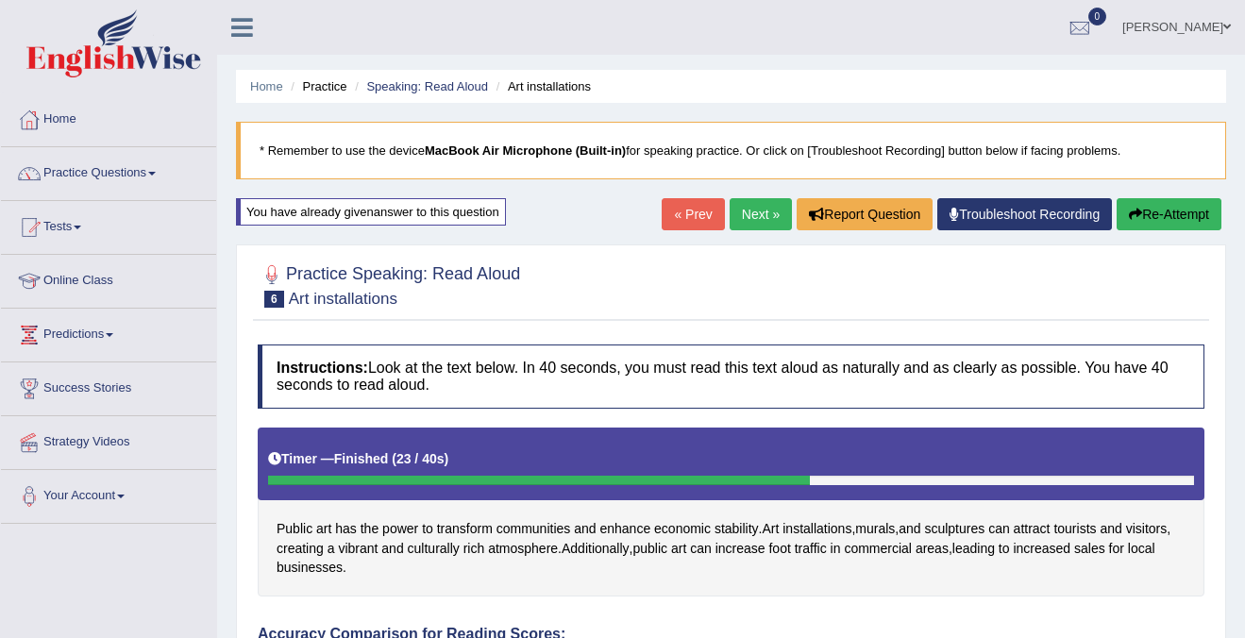
click at [1144, 227] on button "Re-Attempt" at bounding box center [1169, 214] width 105 height 32
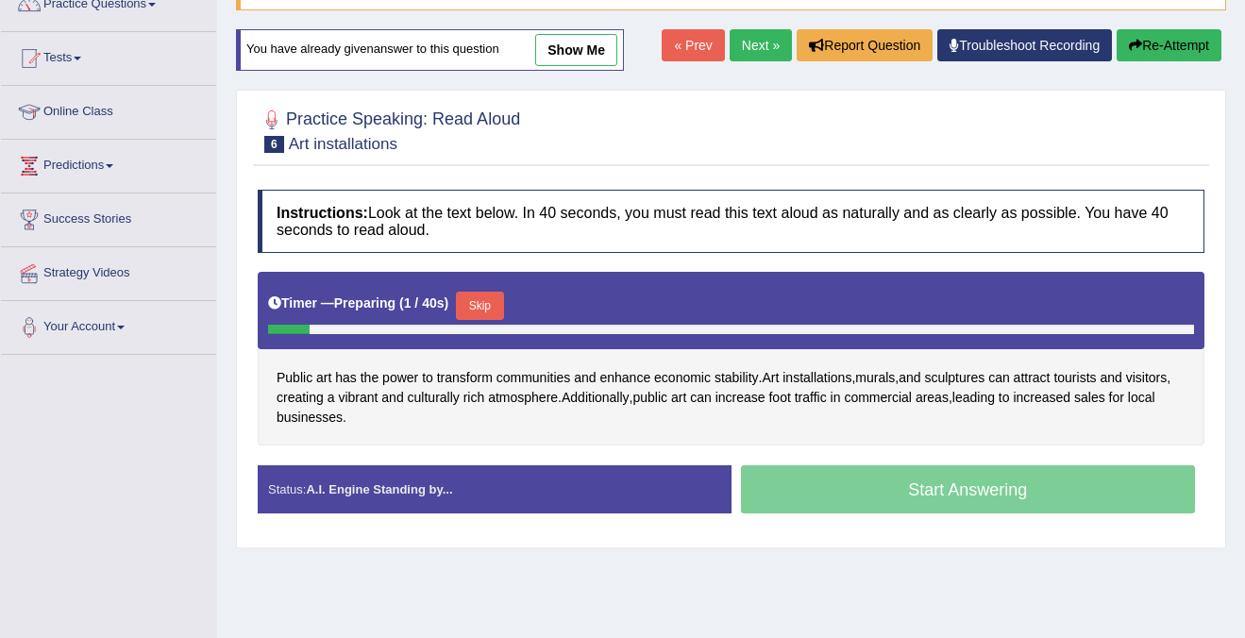
click at [996, 493] on div "Start Answering" at bounding box center [968, 491] width 474 height 53
click at [488, 308] on button "Skip" at bounding box center [479, 306] width 47 height 28
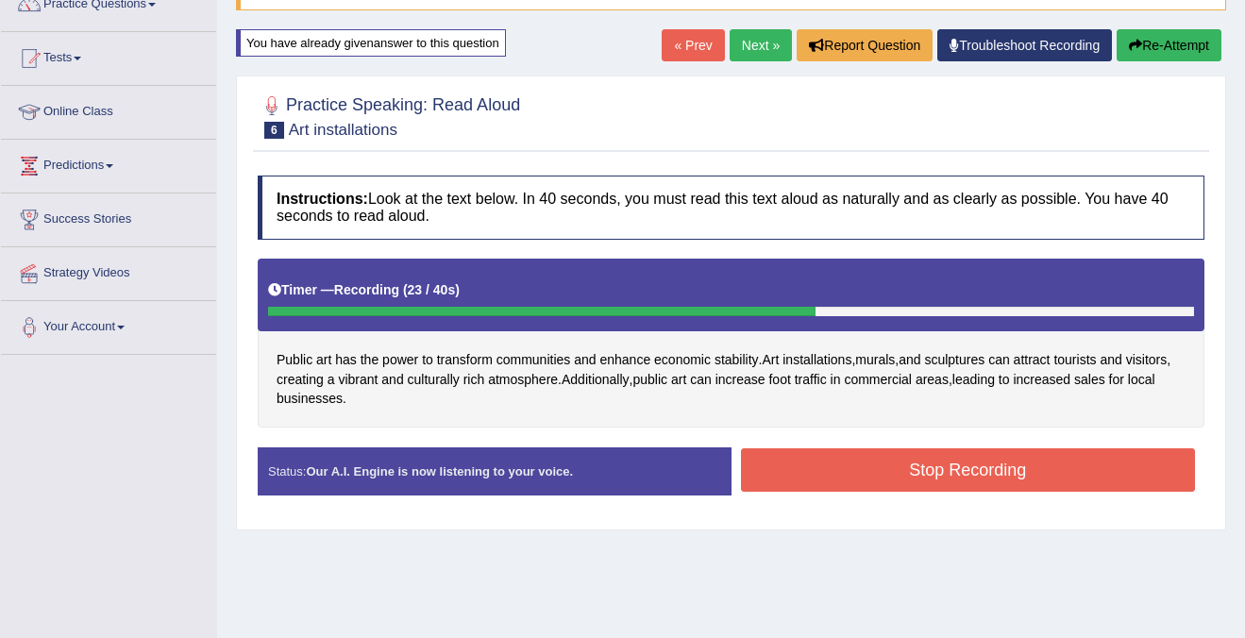
click at [796, 471] on button "Stop Recording" at bounding box center [968, 469] width 455 height 43
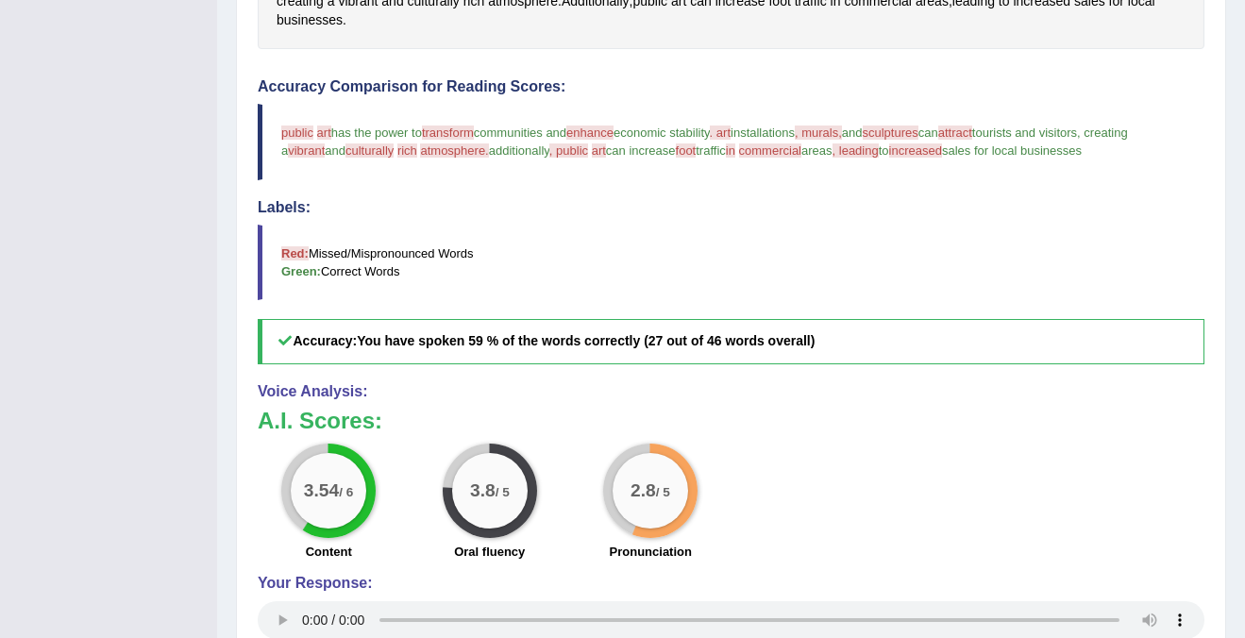
scroll to position [524, 0]
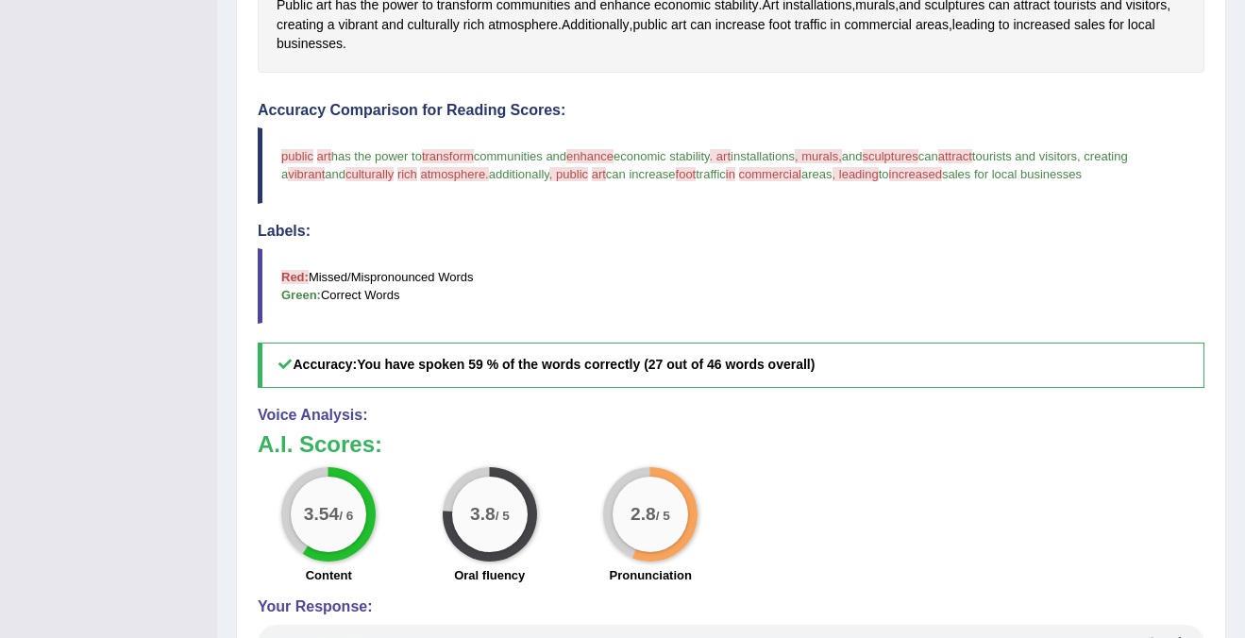
click at [942, 176] on span "increased" at bounding box center [915, 174] width 53 height 14
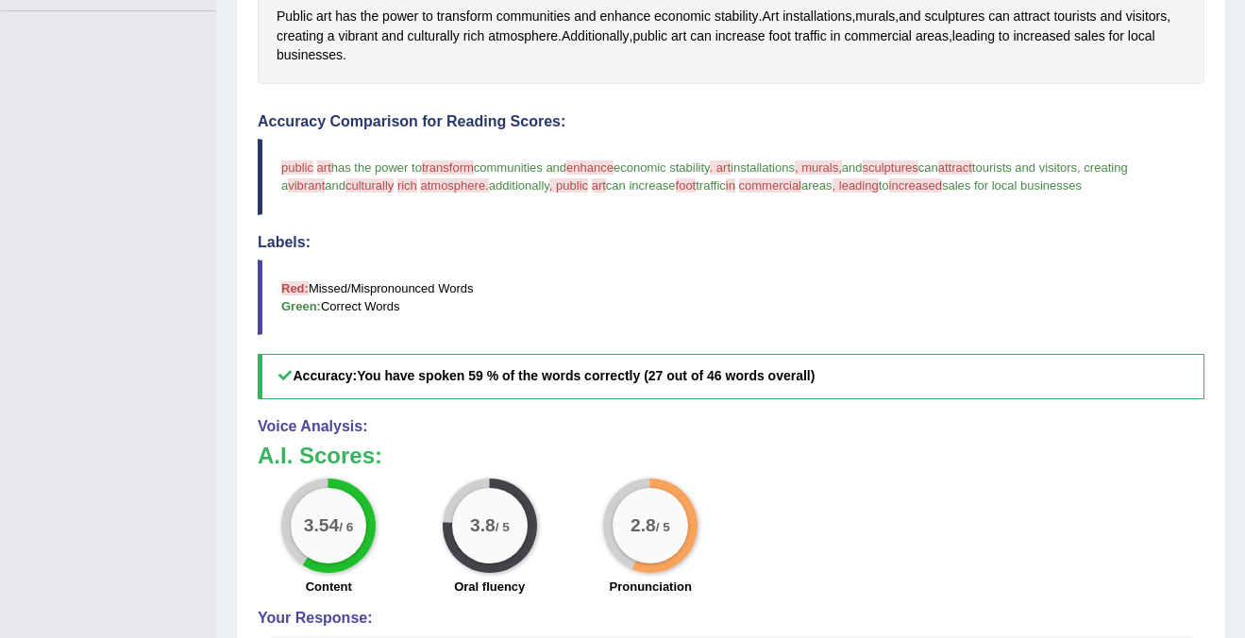
scroll to position [512, 0]
click at [1070, 37] on span "increased" at bounding box center [1042, 37] width 58 height 20
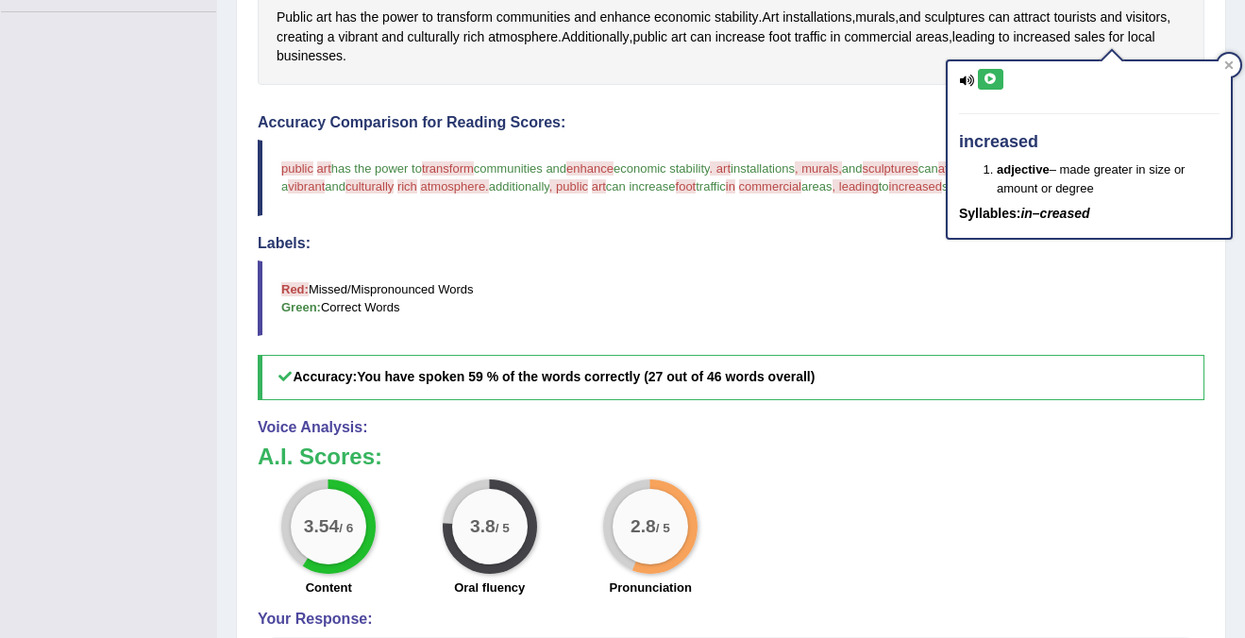
click at [995, 82] on icon at bounding box center [991, 79] width 14 height 11
click at [1229, 63] on icon at bounding box center [1229, 64] width 8 height 8
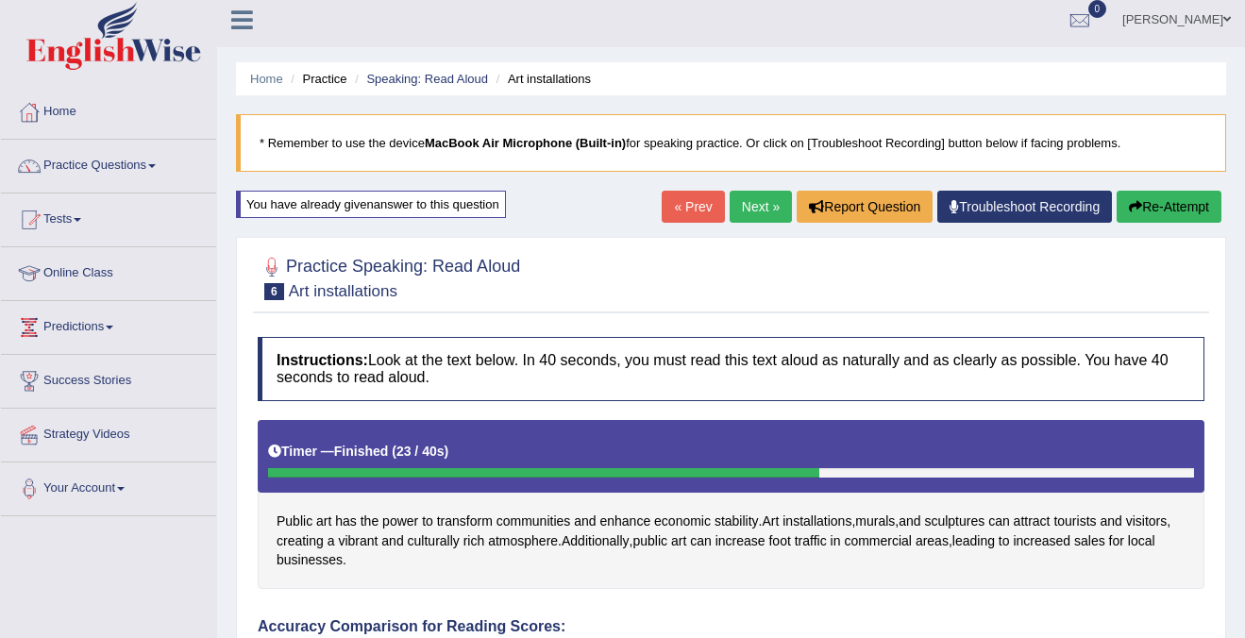
scroll to position [0, 0]
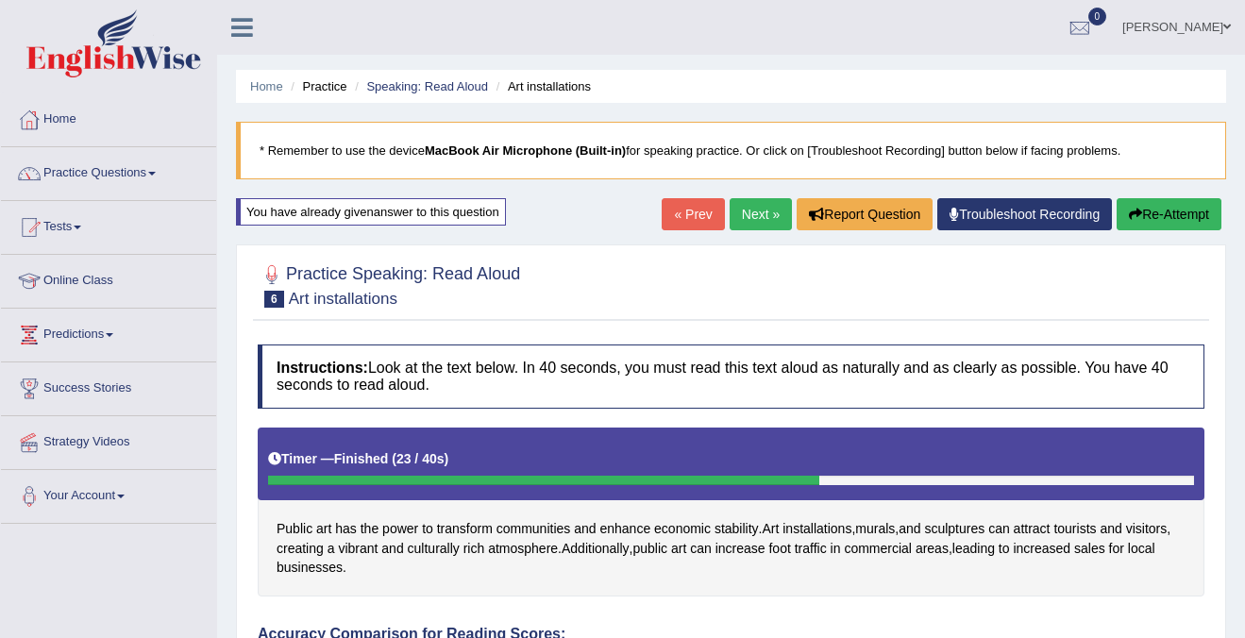
click at [730, 214] on link "Next »" at bounding box center [761, 214] width 62 height 32
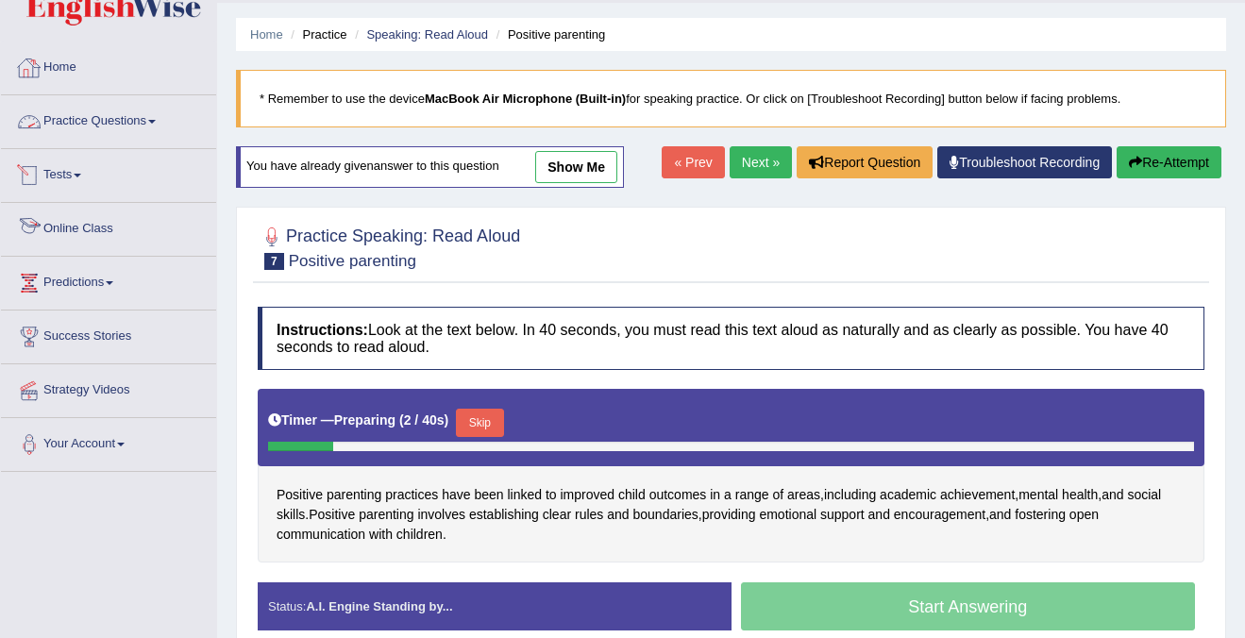
scroll to position [46, 0]
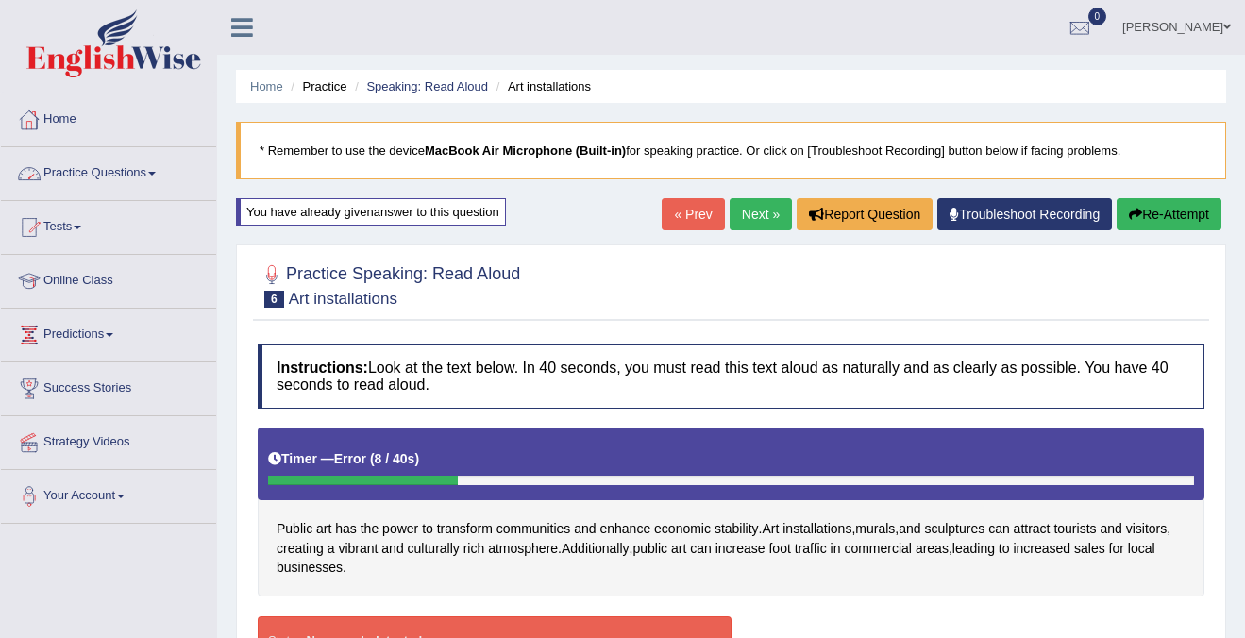
click at [118, 174] on link "Practice Questions" at bounding box center [108, 170] width 215 height 47
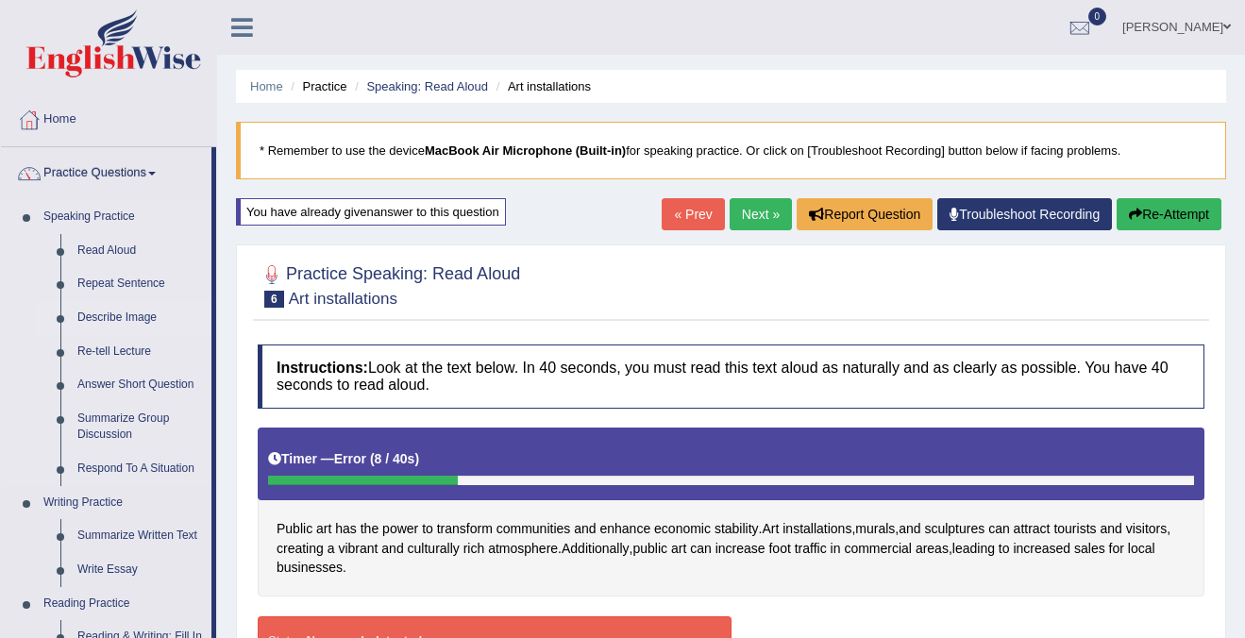
click at [117, 311] on link "Describe Image" at bounding box center [140, 318] width 143 height 34
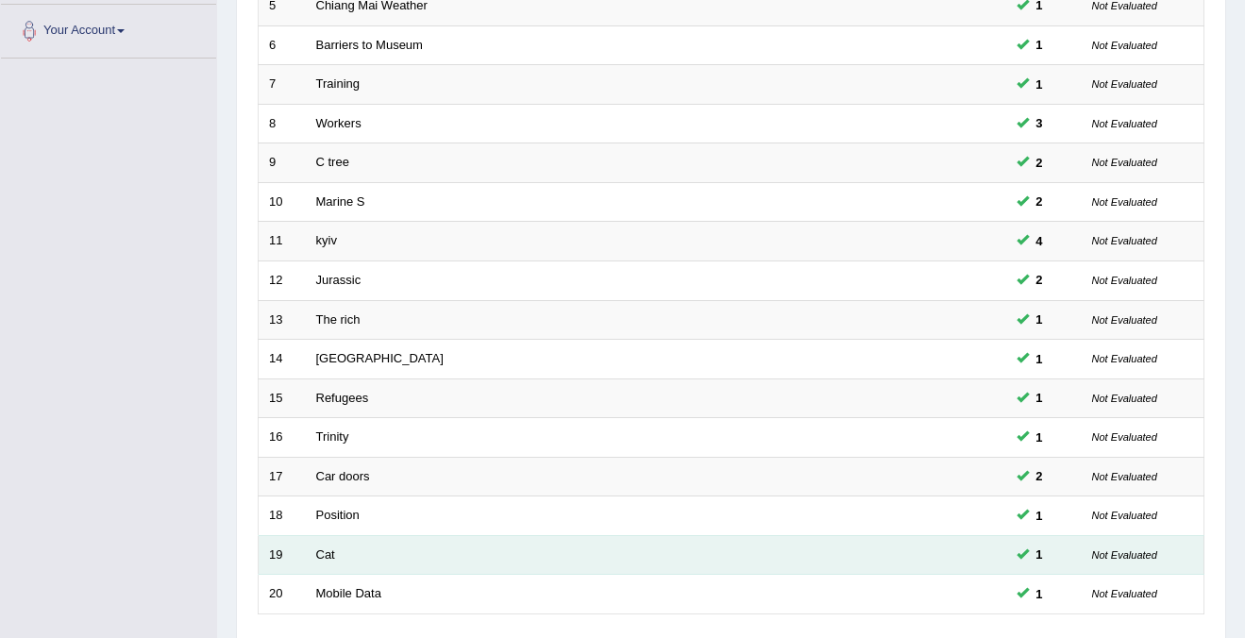
scroll to position [497, 0]
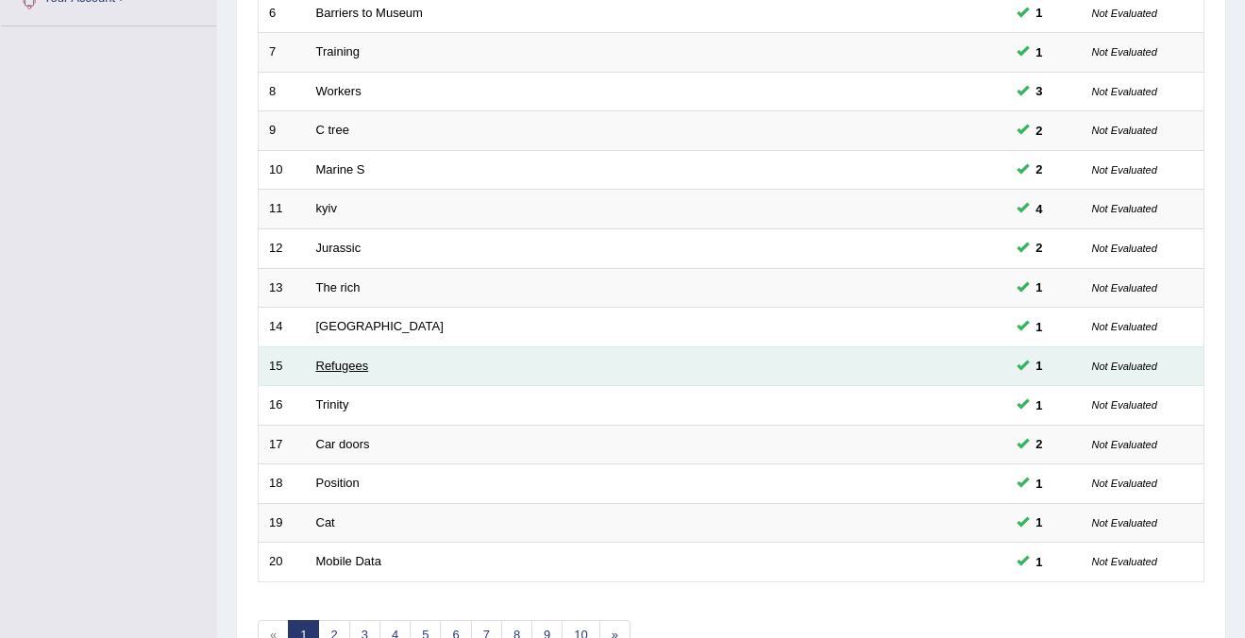
click at [344, 364] on link "Refugees" at bounding box center [342, 366] width 53 height 14
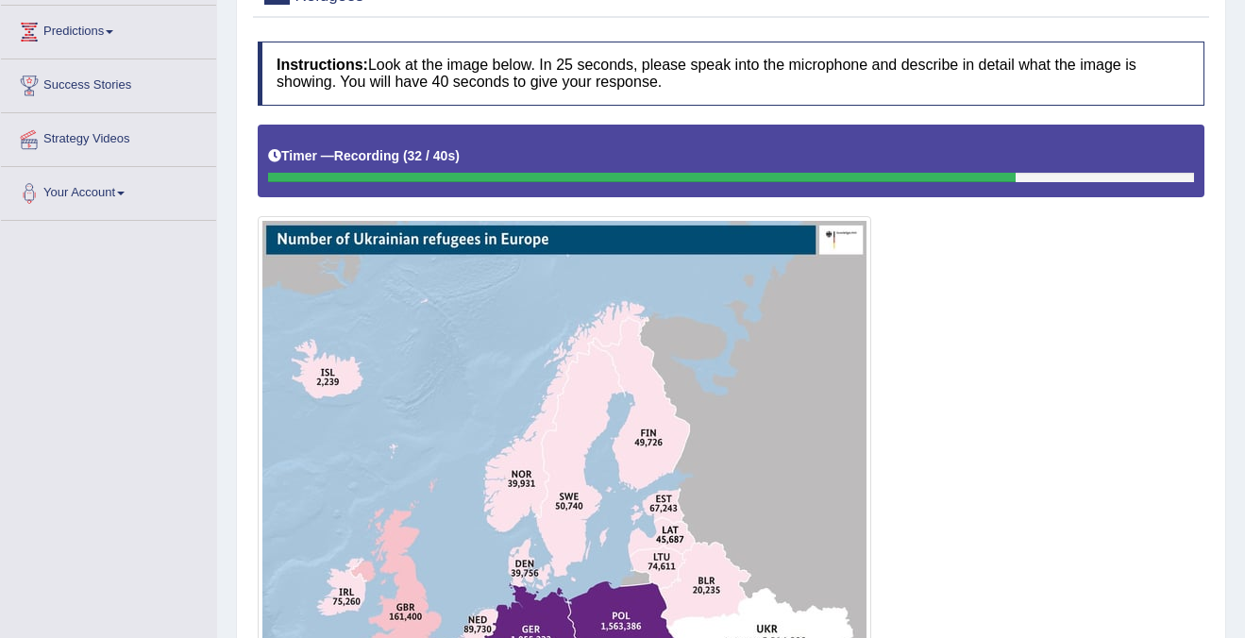
scroll to position [259, 0]
